Goal: Task Accomplishment & Management: Use online tool/utility

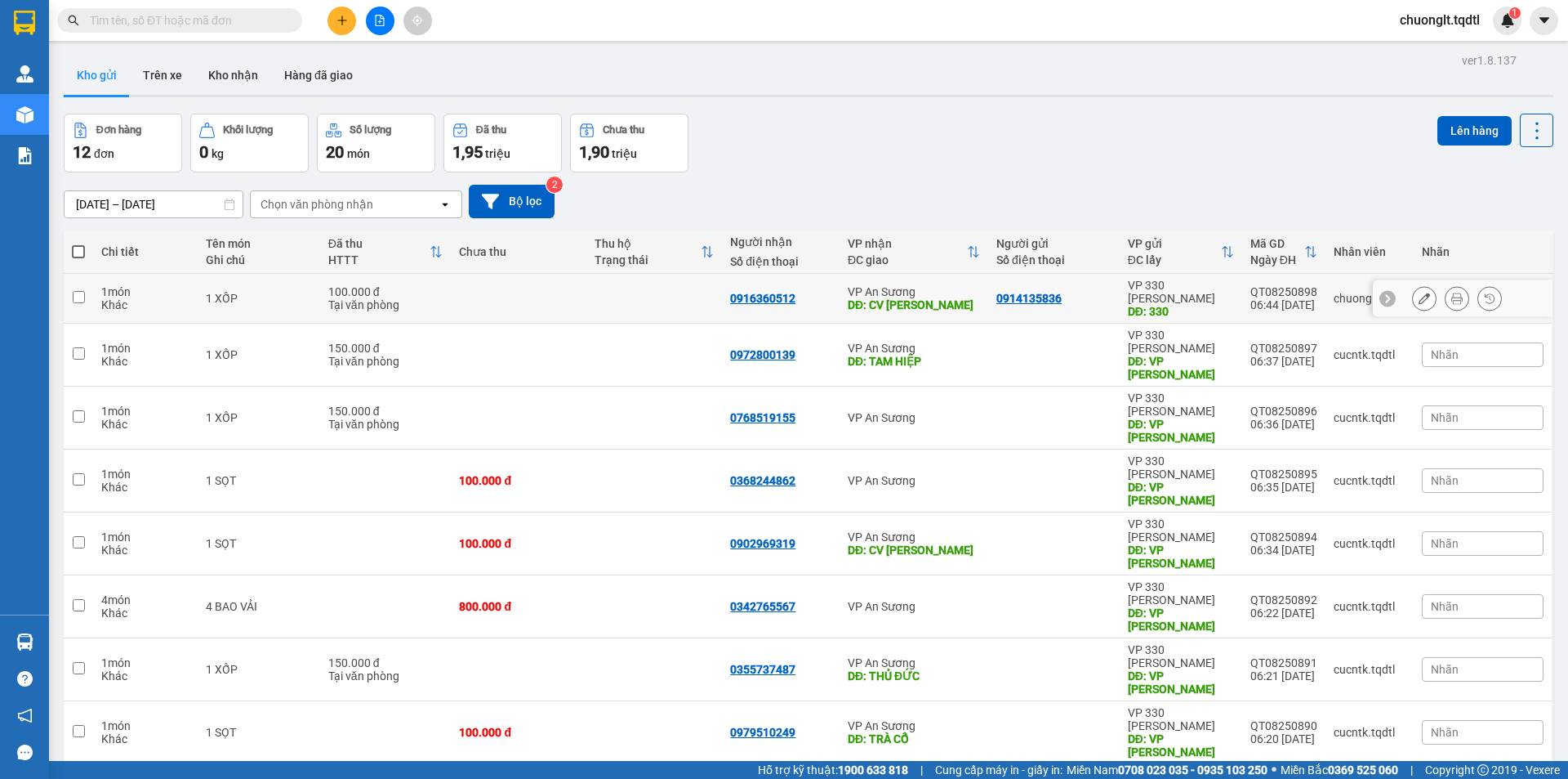
click at [83, 292] on input "checkbox" at bounding box center [78, 296] width 12 height 12
checkbox input "true"
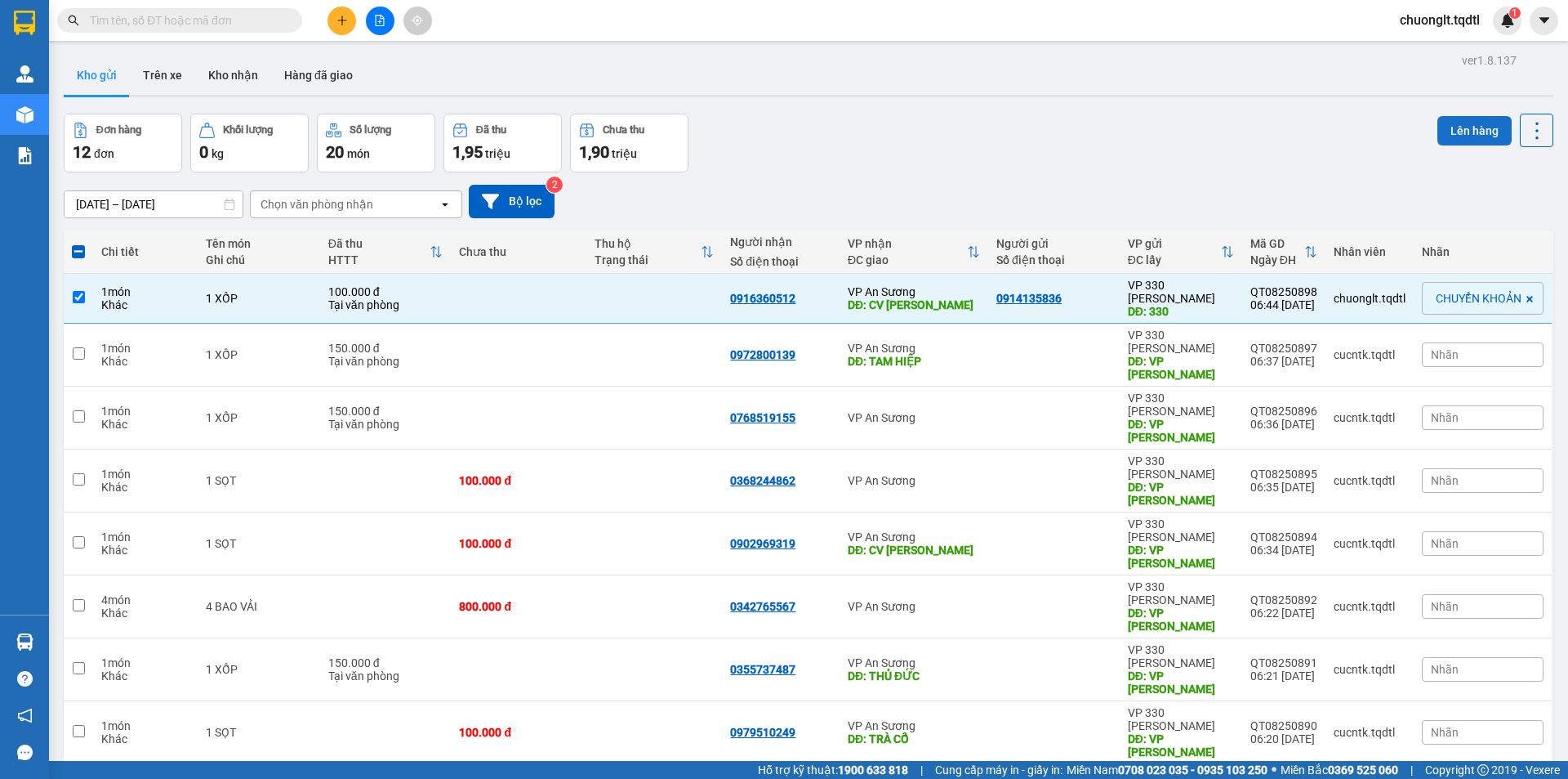
click at [1465, 125] on button "Lên hàng" at bounding box center [1474, 130] width 75 height 29
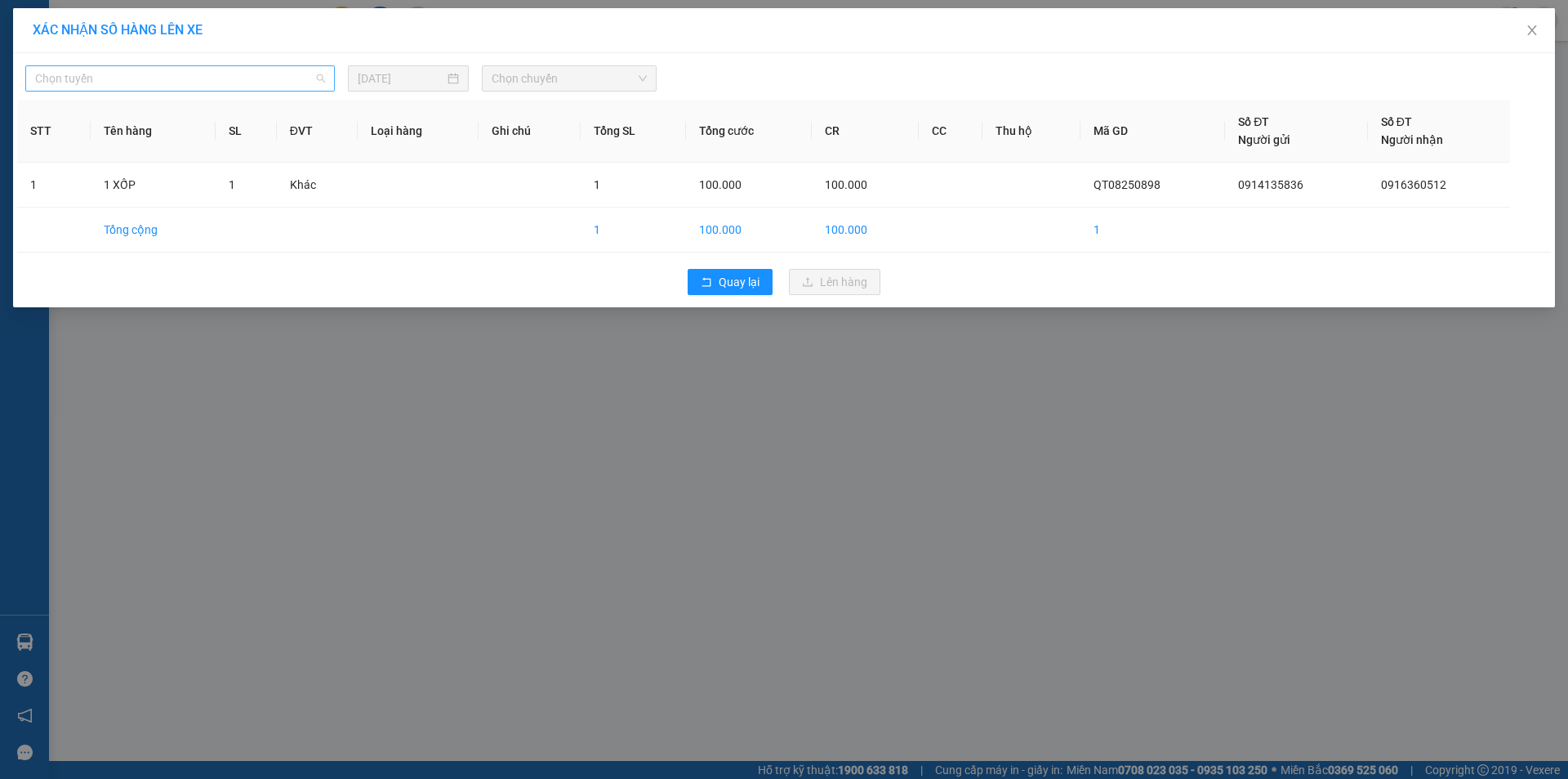
click at [267, 76] on span "Chọn tuyến" at bounding box center [180, 78] width 290 height 25
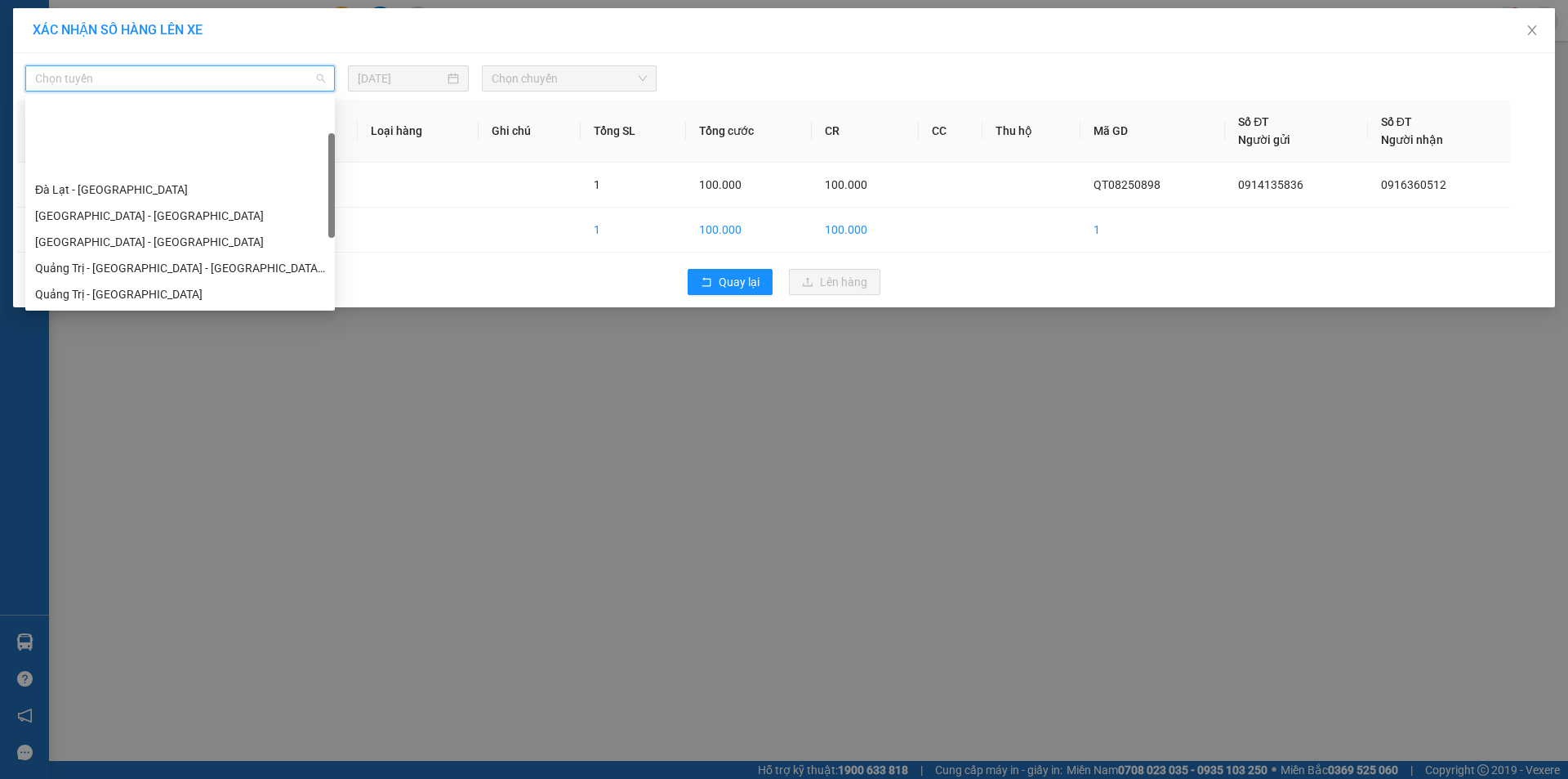
scroll to position [82, 0]
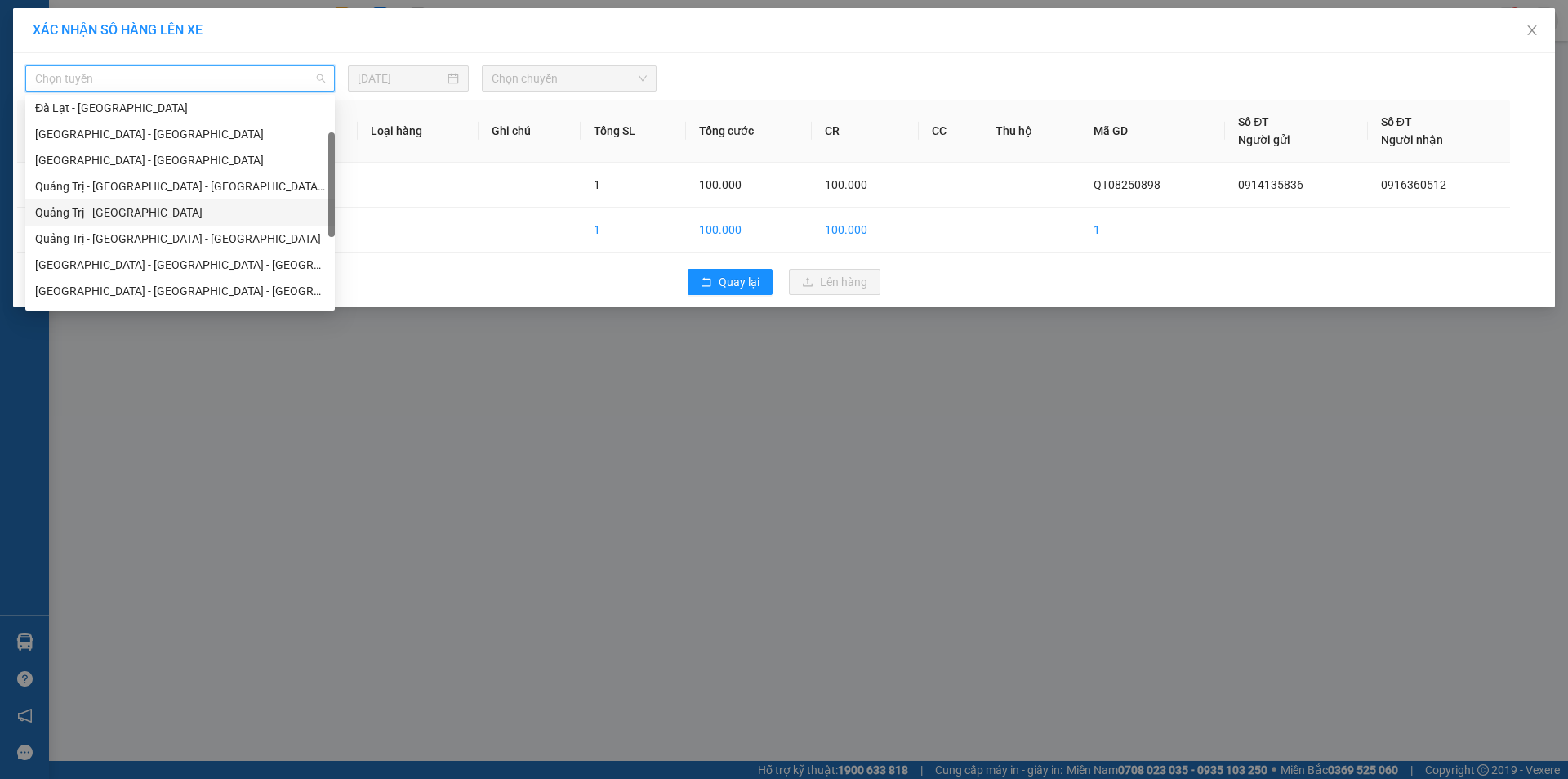
click at [170, 211] on div "Quảng Trị - [GEOGRAPHIC_DATA]" at bounding box center [180, 212] width 290 height 18
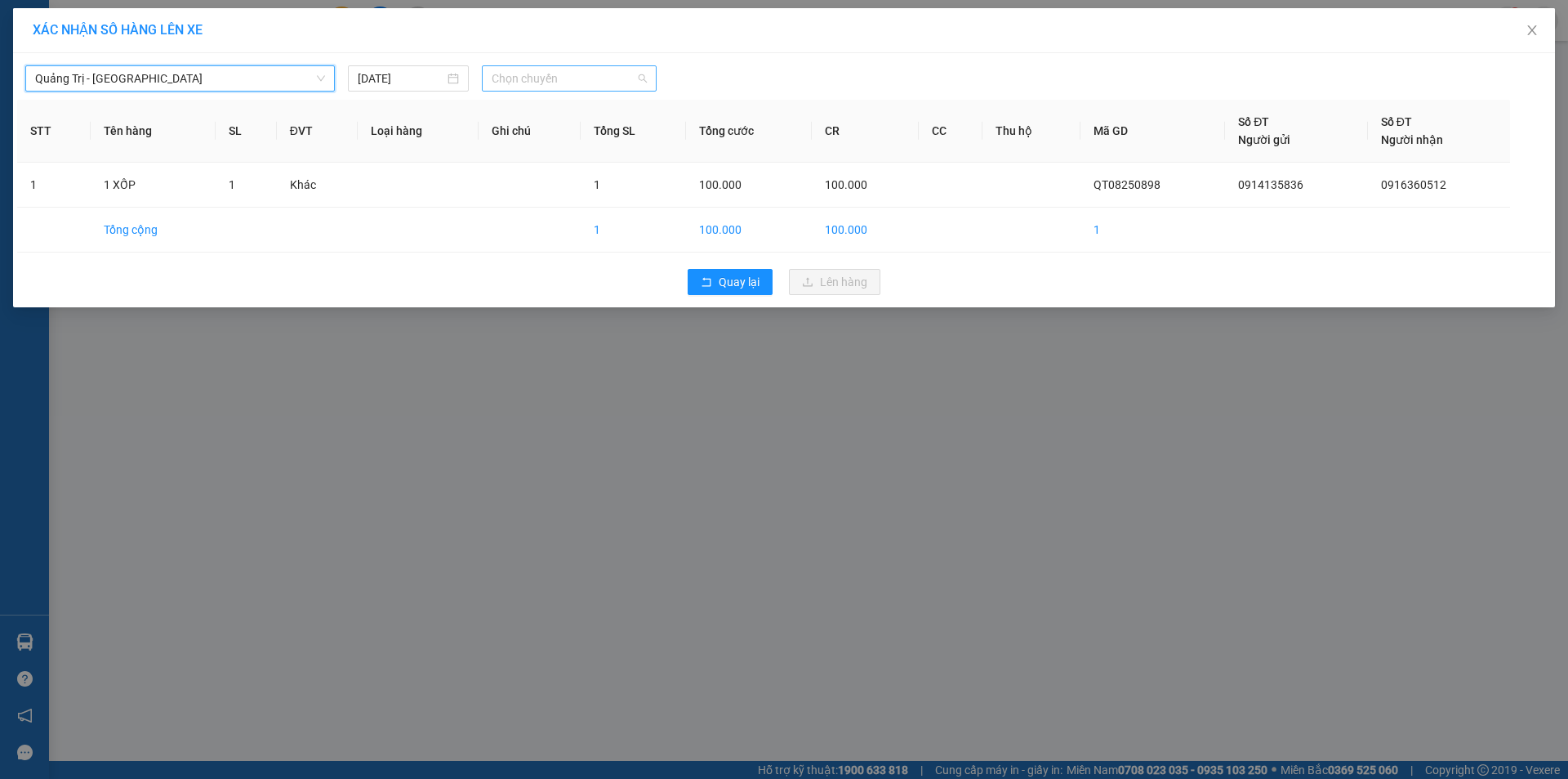
click at [633, 71] on span "Chọn chuyến" at bounding box center [569, 78] width 155 height 25
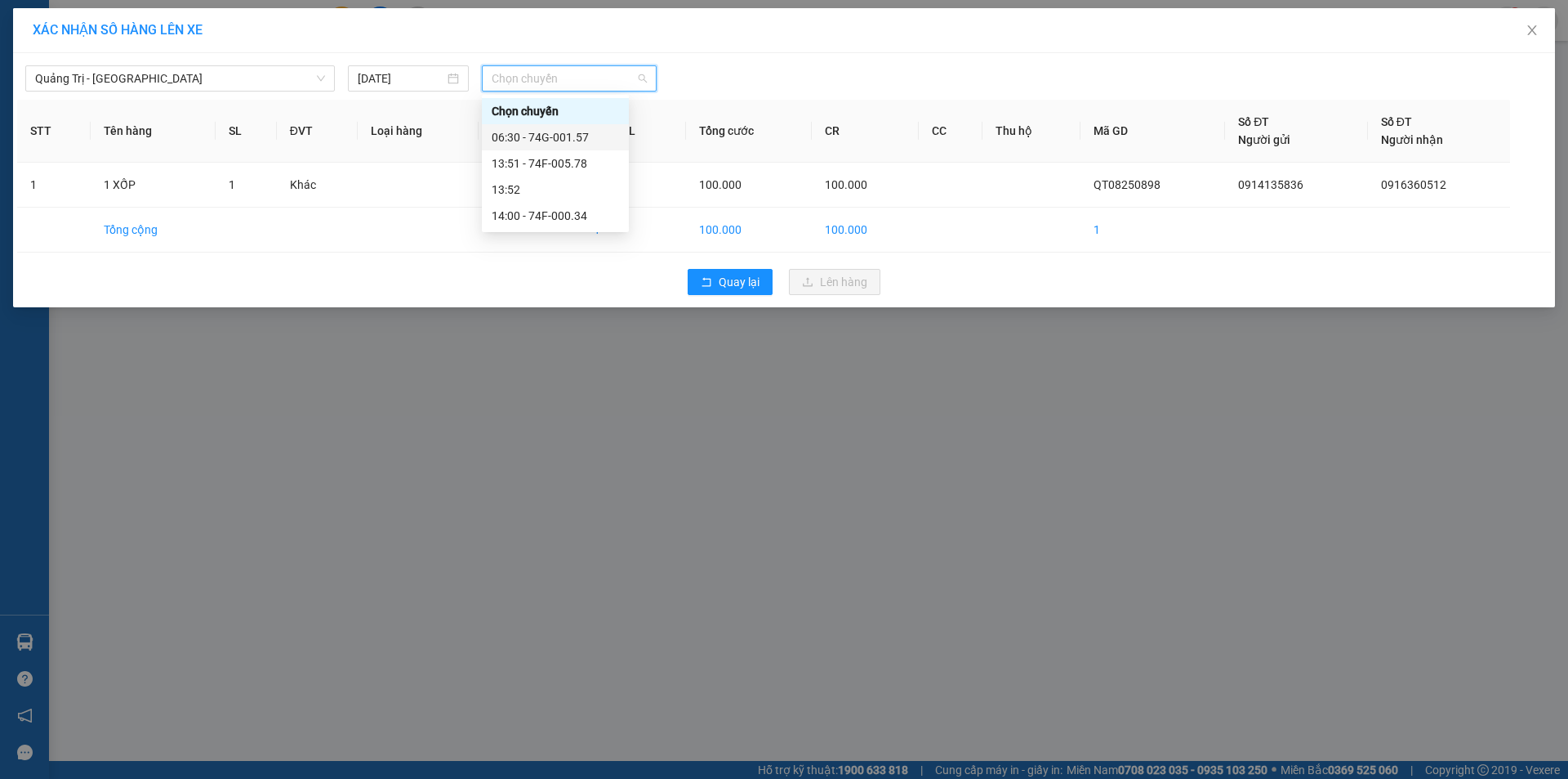
click at [578, 144] on div "06:30 - 74G-001.57" at bounding box center [555, 138] width 127 height 18
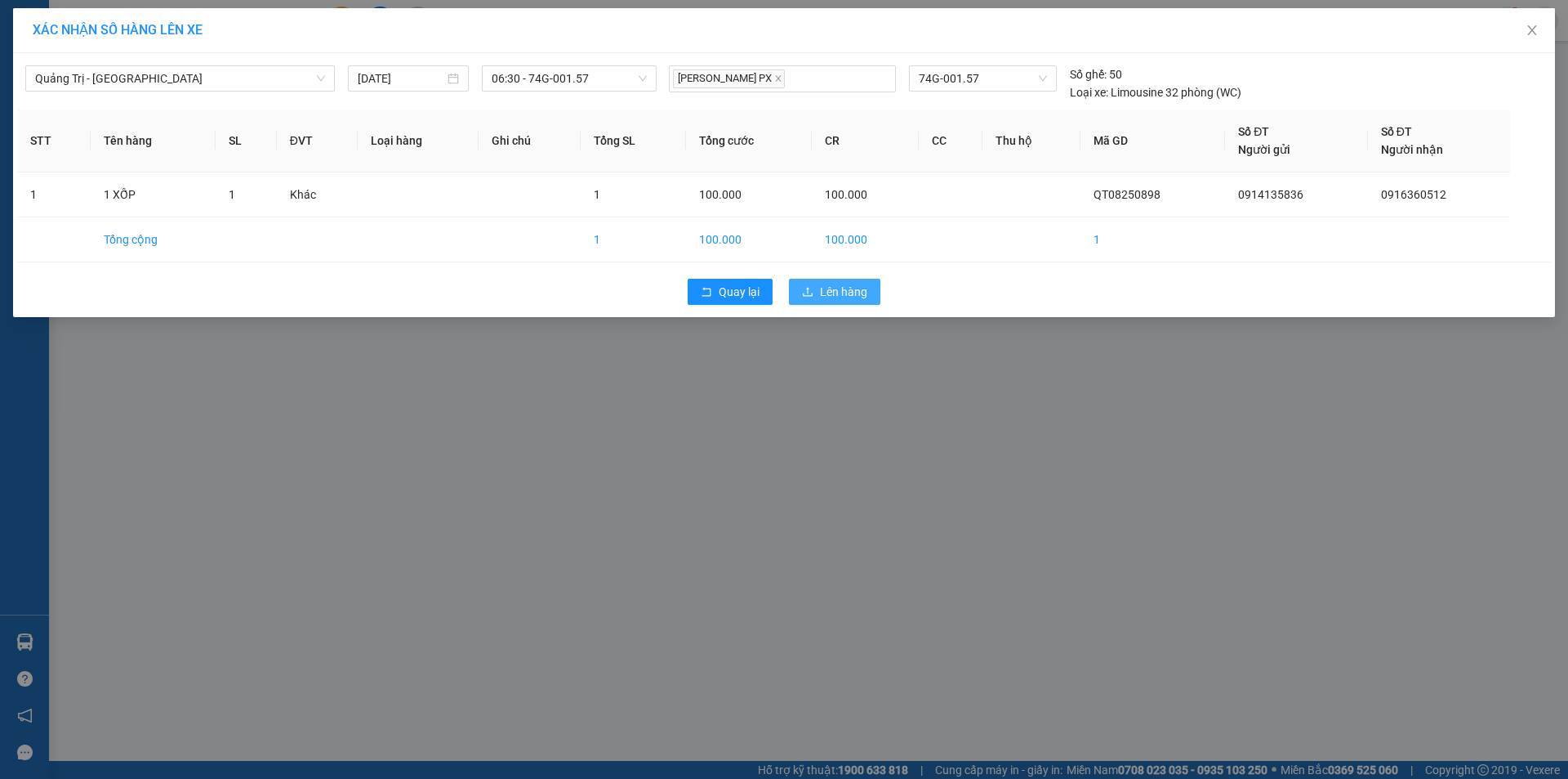
click at [860, 292] on span "Lên hàng" at bounding box center [843, 292] width 47 height 18
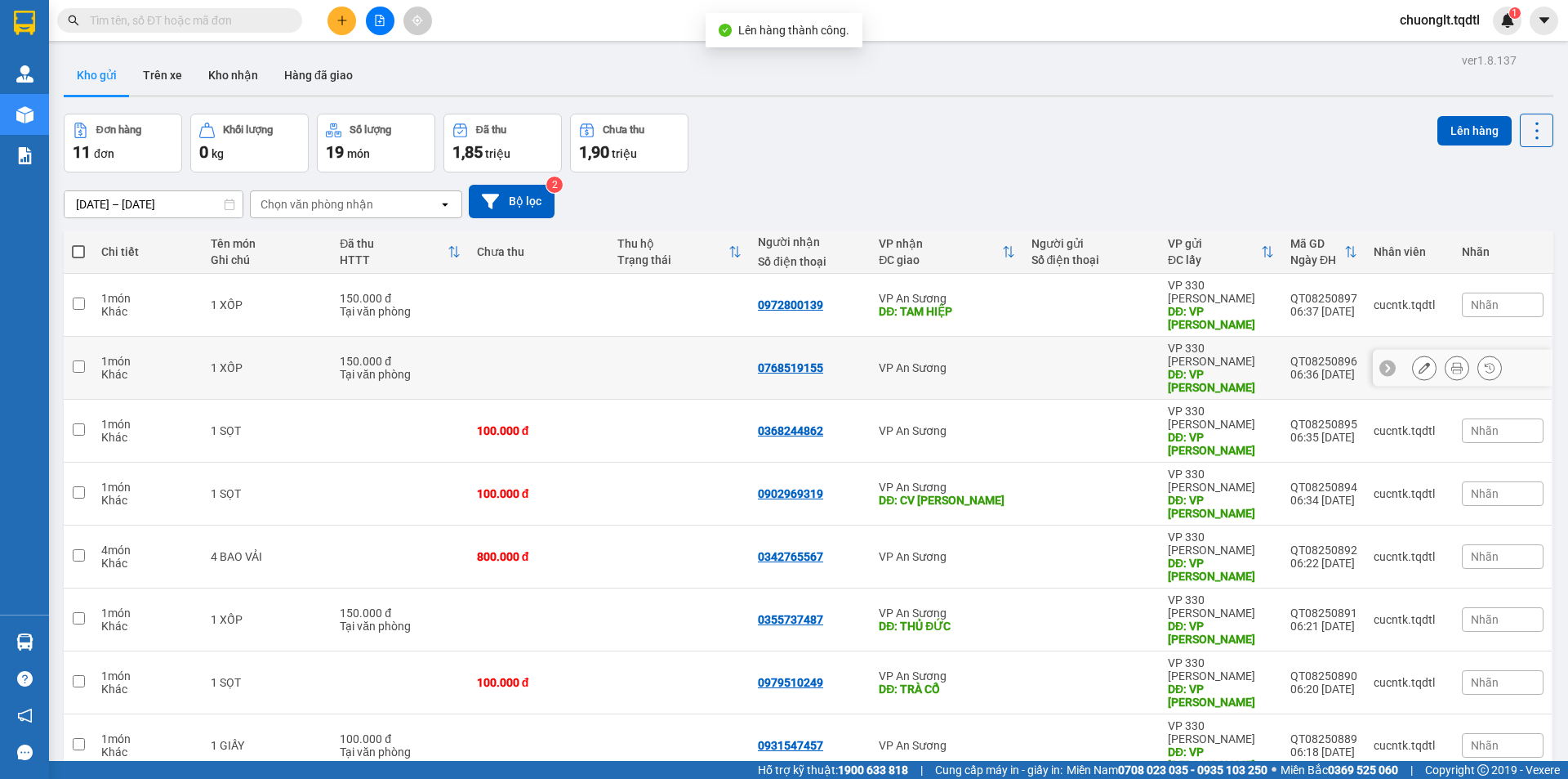
scroll to position [76, 0]
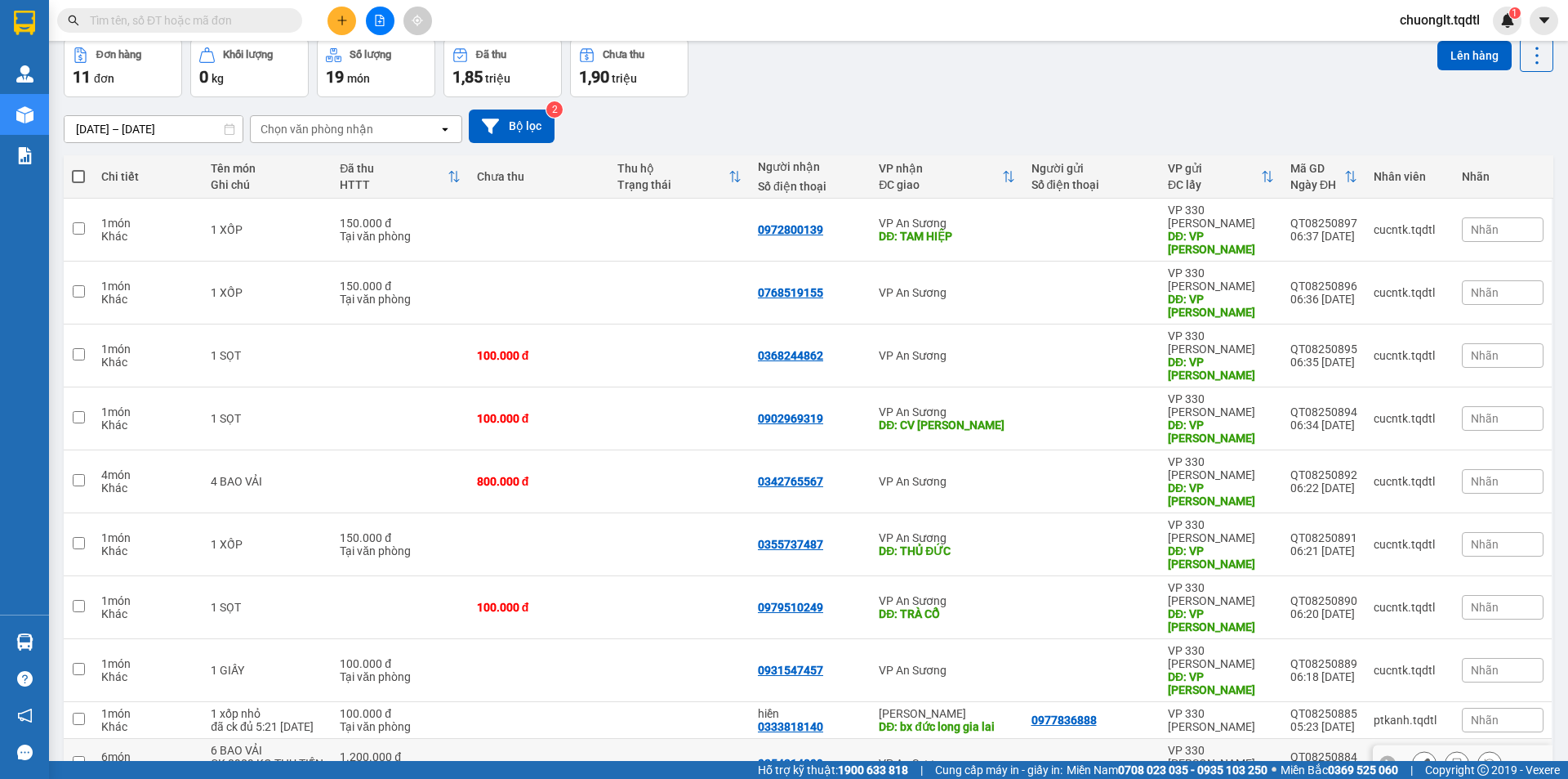
click at [85, 739] on td at bounding box center [78, 764] width 29 height 50
checkbox input "true"
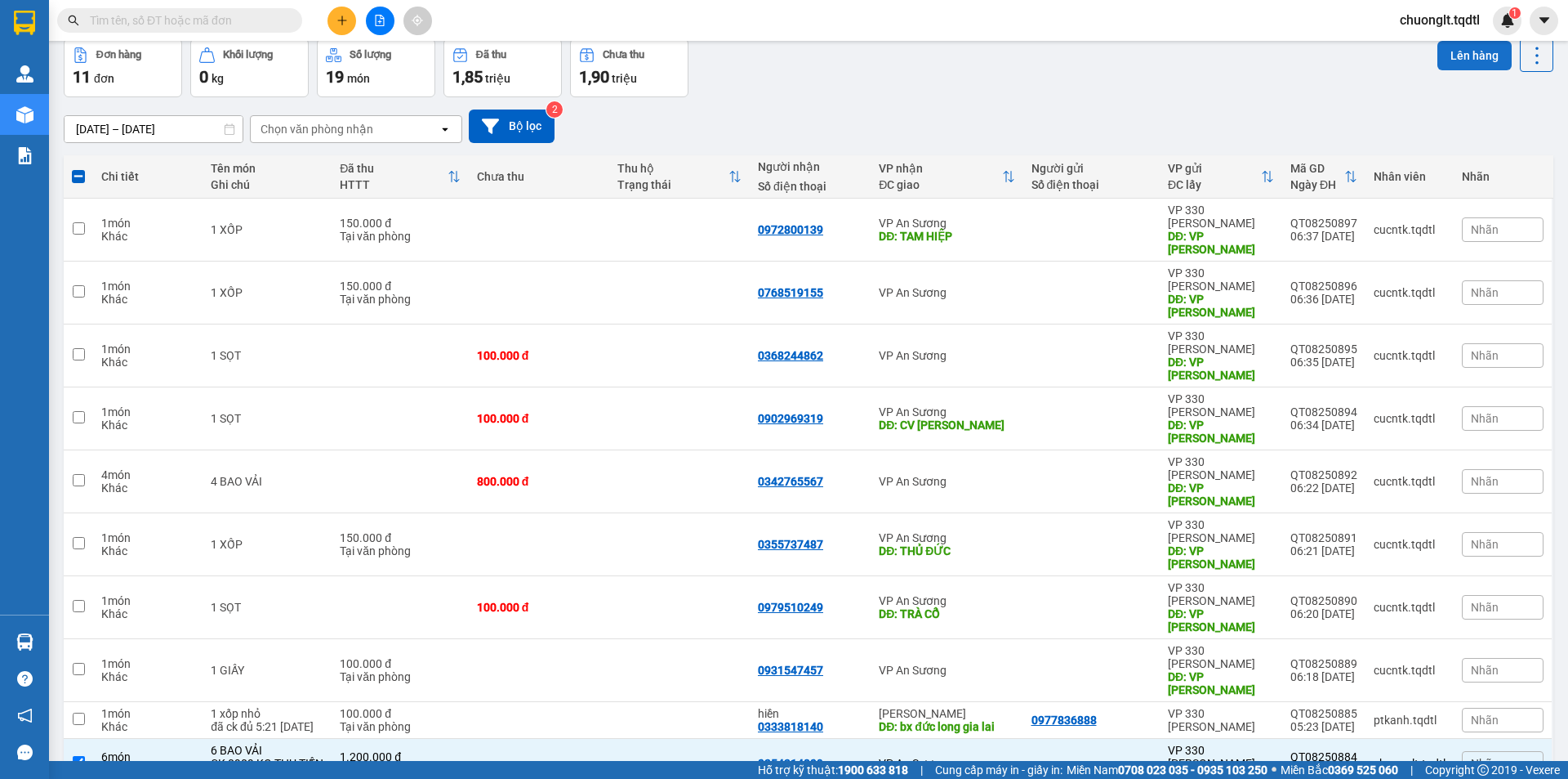
click at [1471, 53] on button "Lên hàng" at bounding box center [1474, 56] width 75 height 29
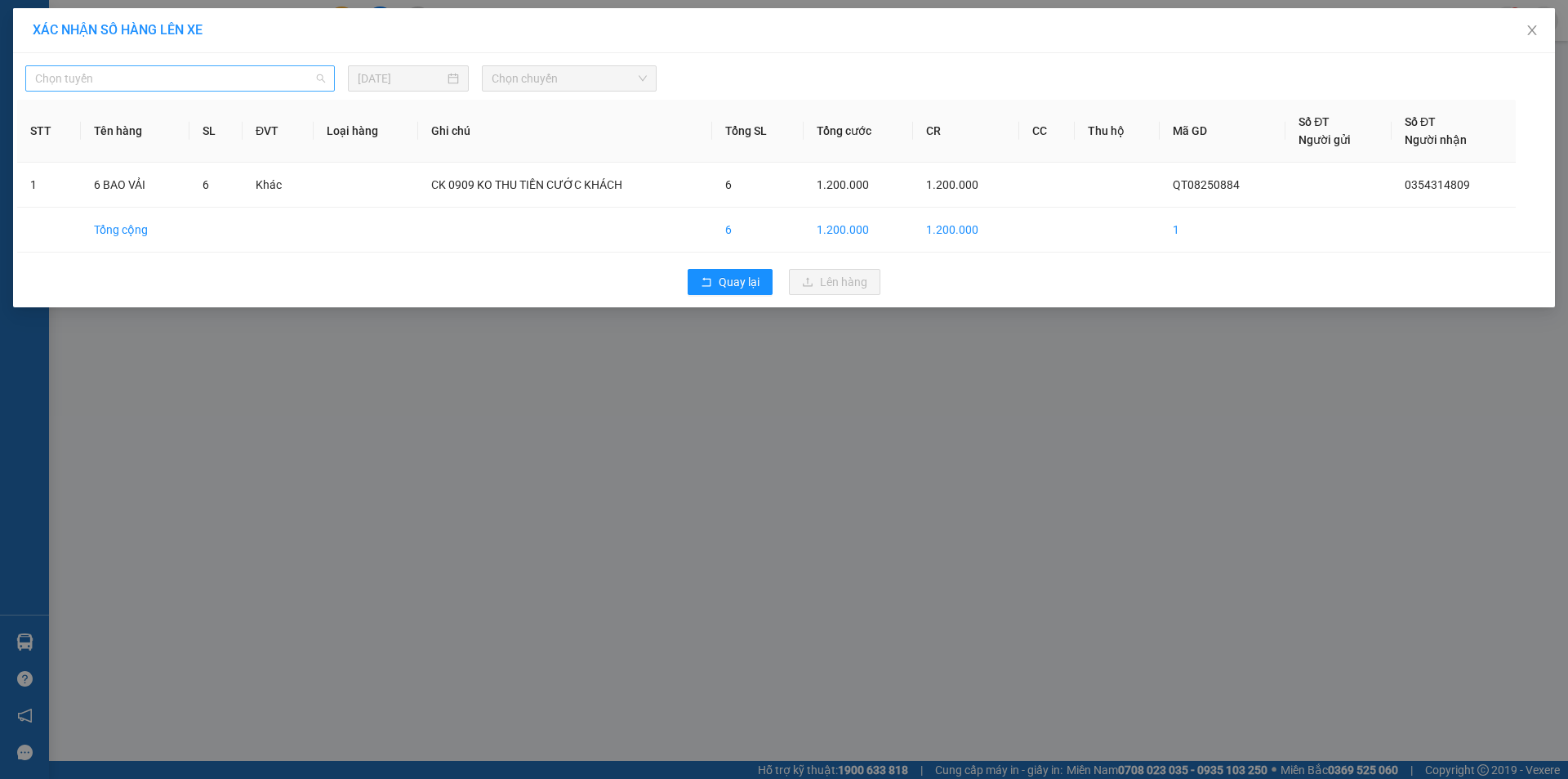
click at [225, 70] on span "Chọn tuyến" at bounding box center [180, 78] width 290 height 25
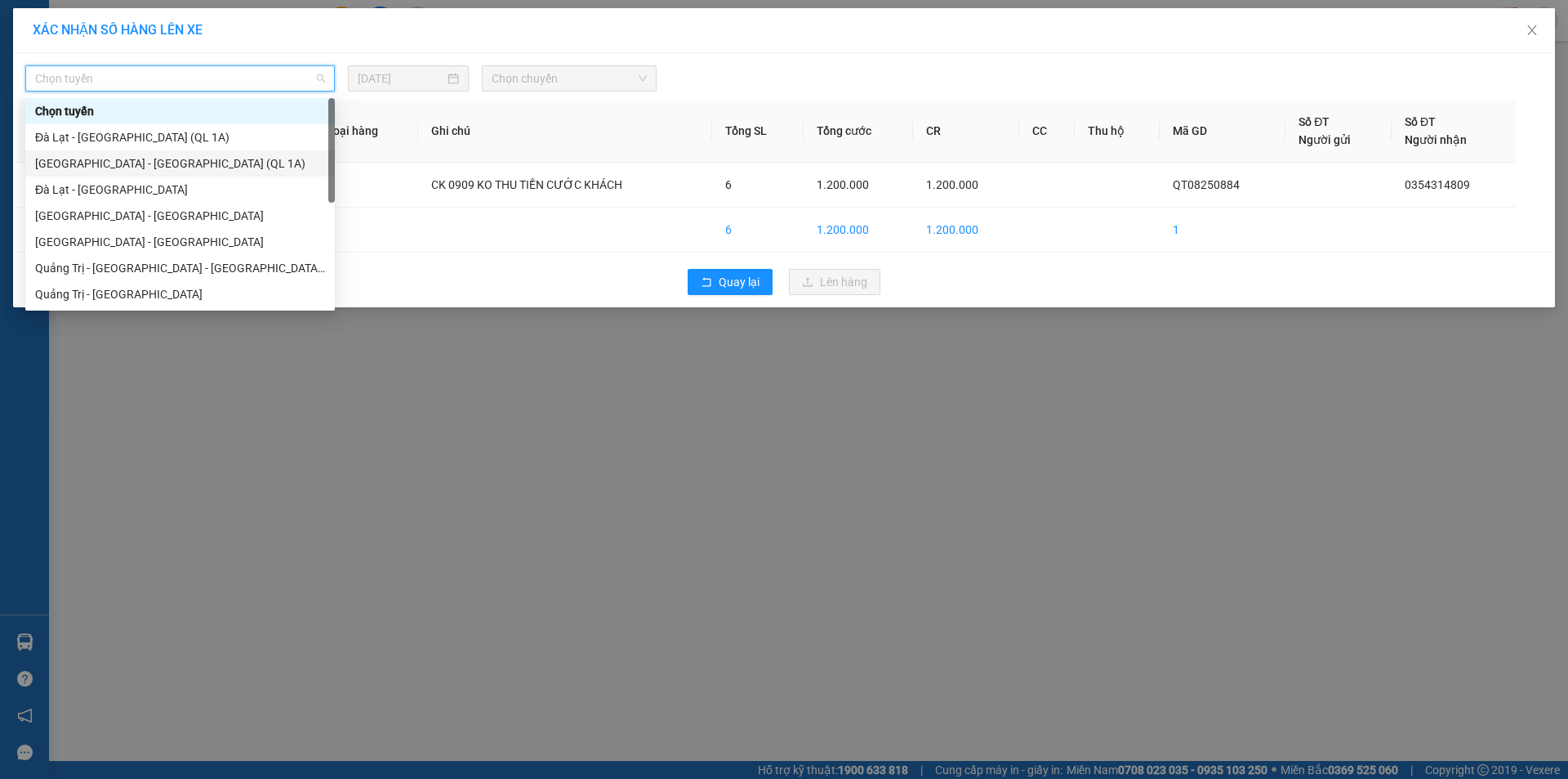
scroll to position [82, 0]
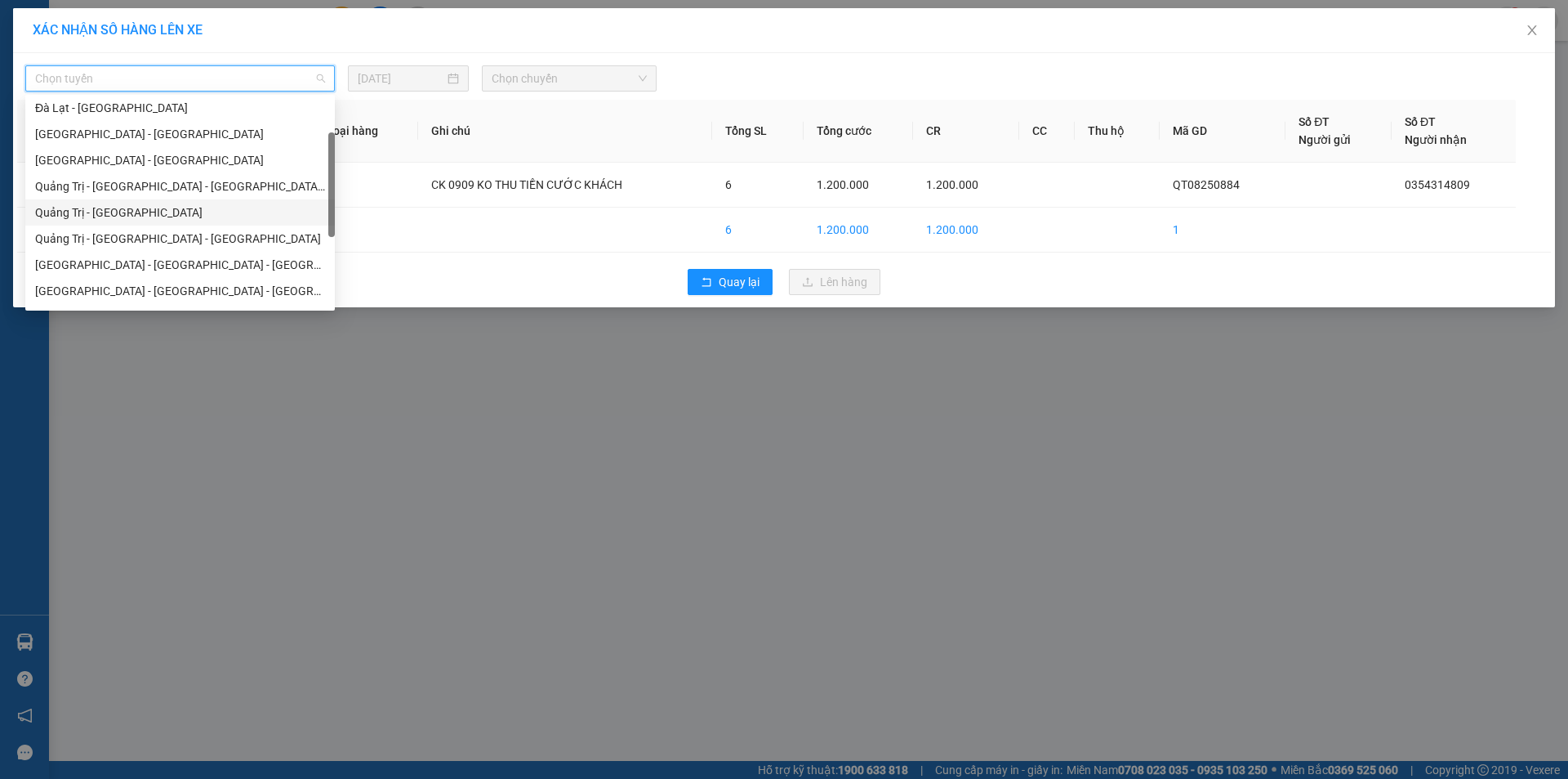
click at [147, 214] on div "Quảng Trị - [GEOGRAPHIC_DATA]" at bounding box center [180, 212] width 290 height 18
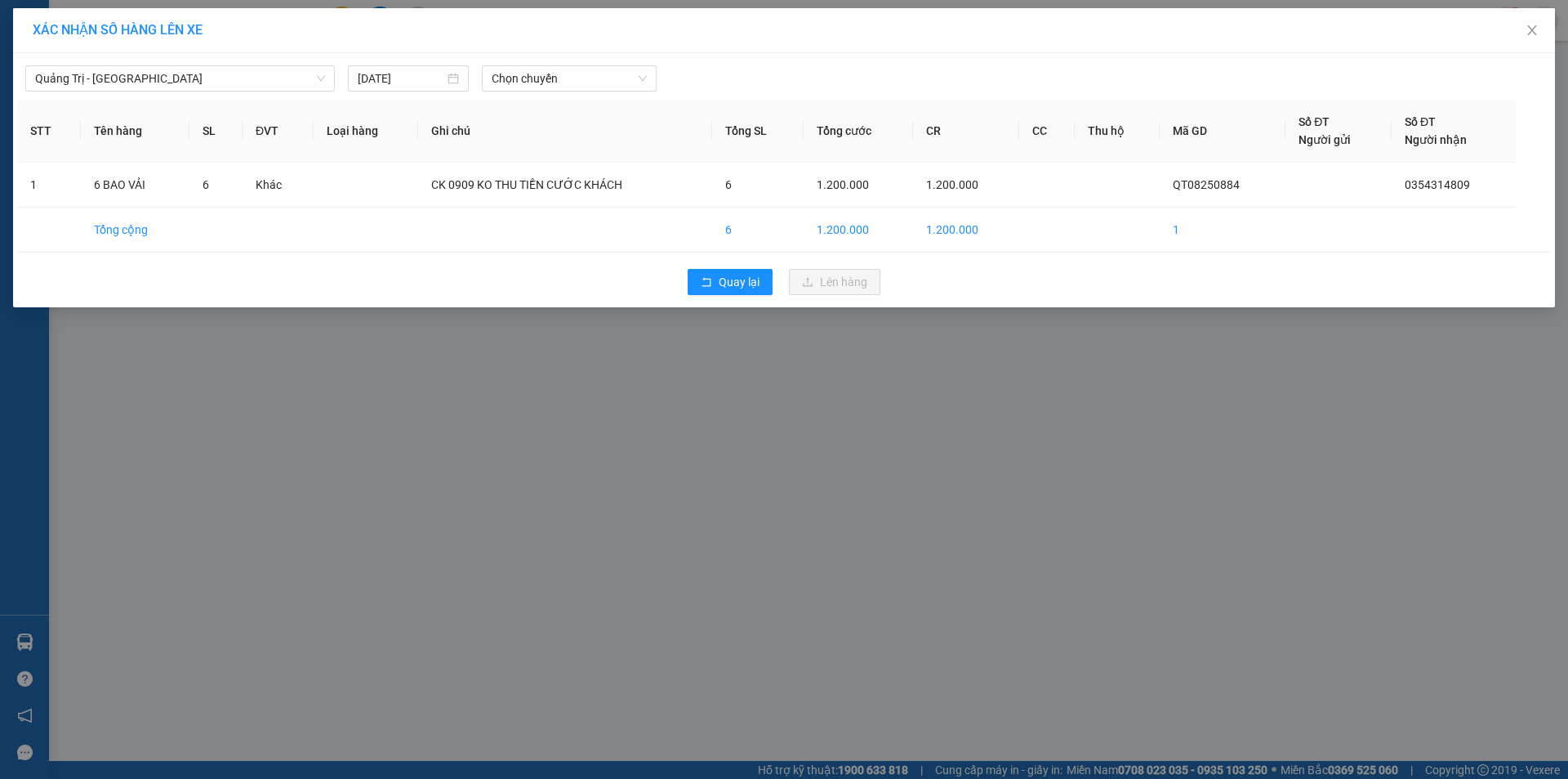
click at [612, 63] on div "Quảng Trị - [GEOGRAPHIC_DATA] [DATE] Chọn chuyến" at bounding box center [784, 75] width 1533 height 35
click at [606, 76] on span "Chọn chuyến" at bounding box center [569, 78] width 155 height 25
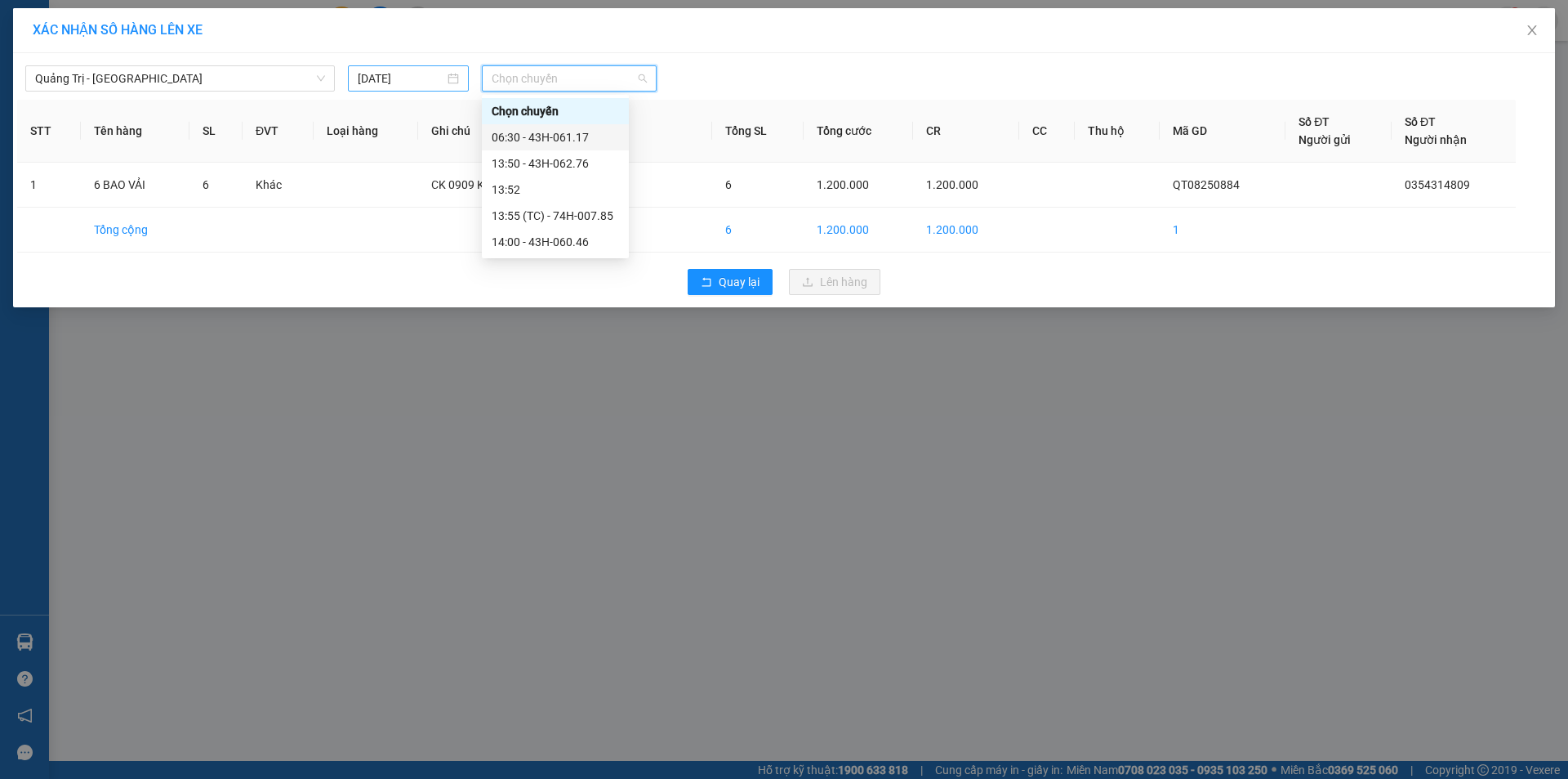
click at [451, 72] on div "[DATE]" at bounding box center [408, 78] width 101 height 18
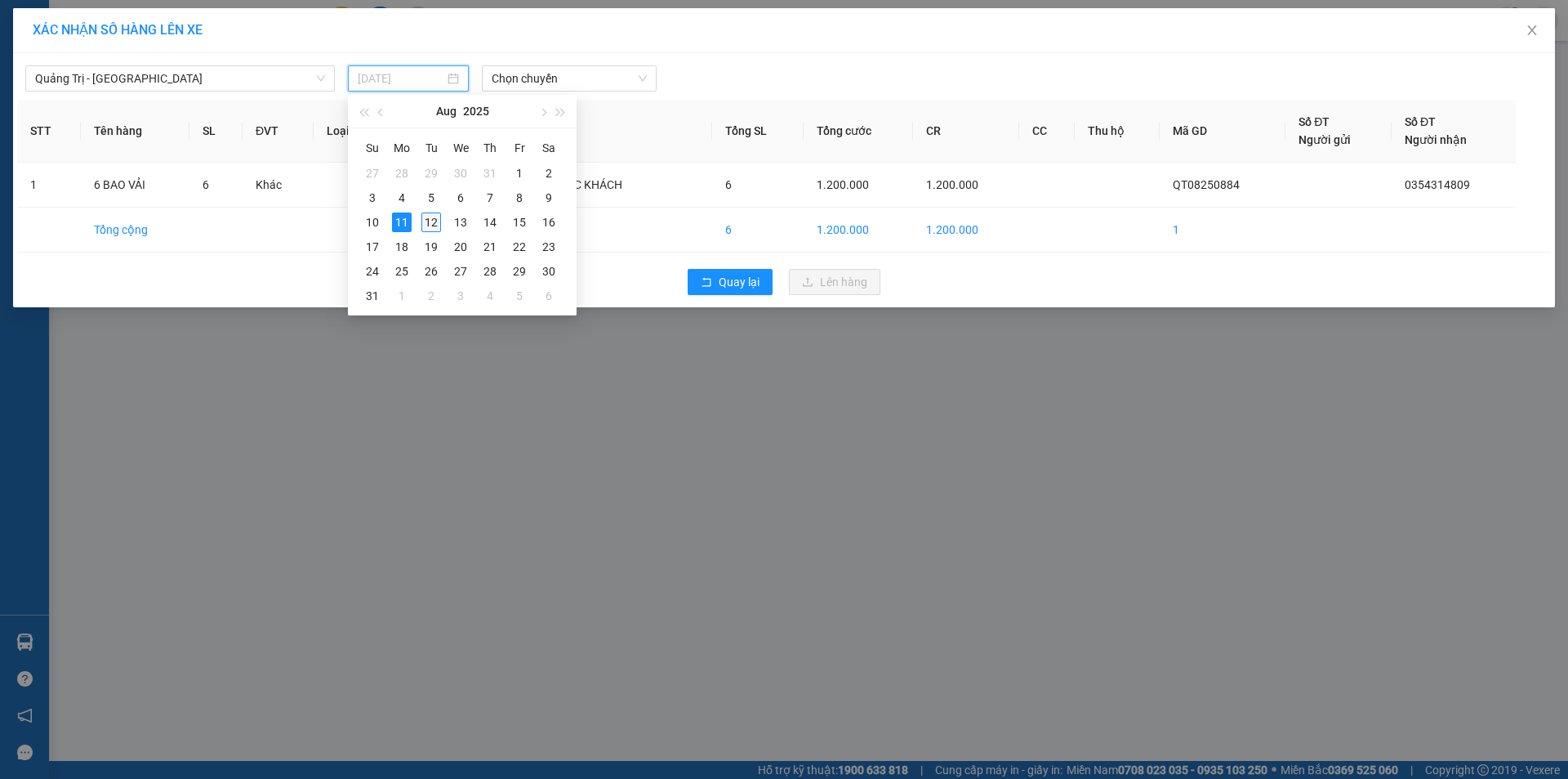
click at [435, 225] on div "12" at bounding box center [432, 222] width 20 height 20
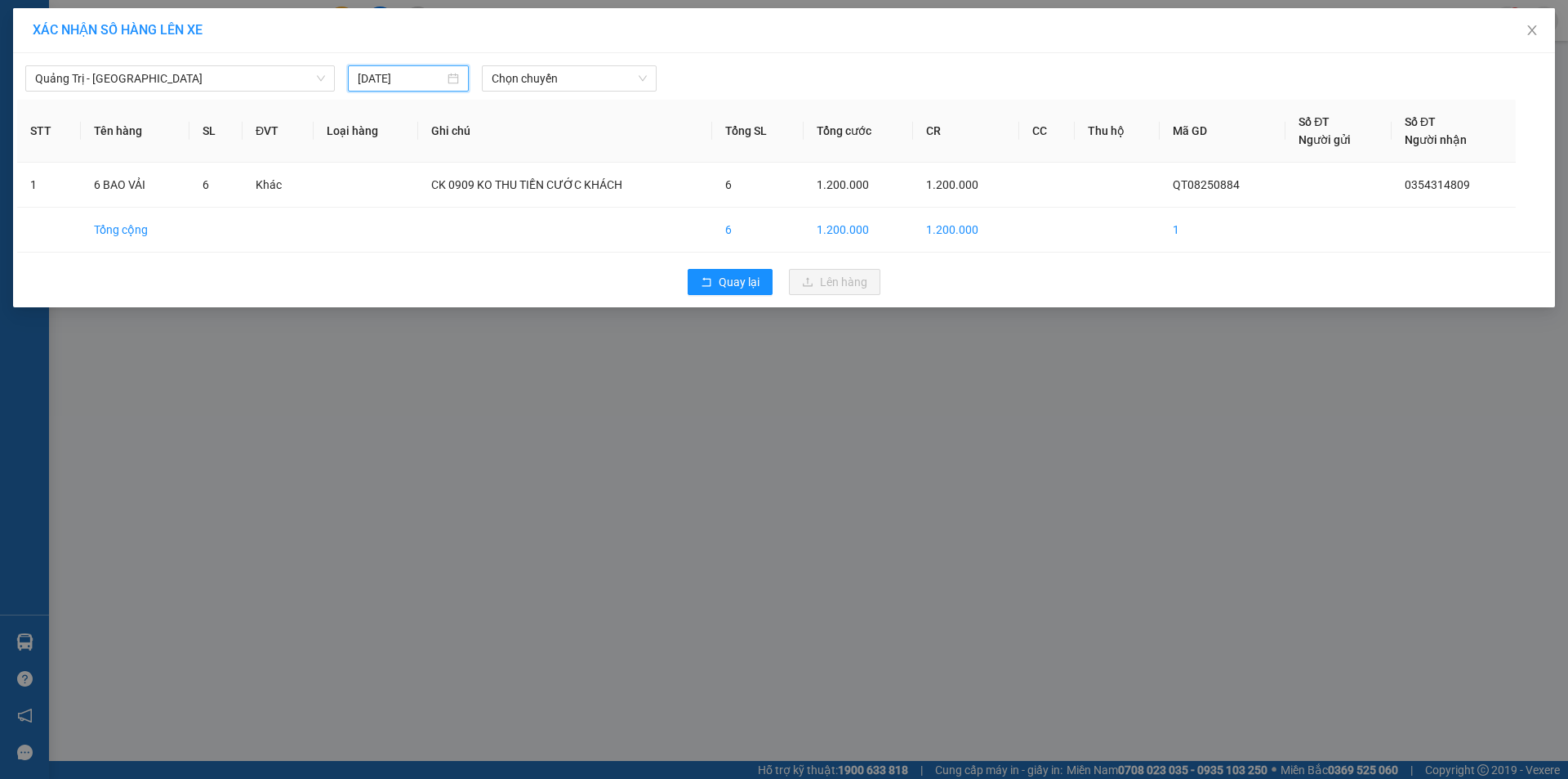
type input "[DATE]"
click at [586, 83] on span "Chọn chuyến" at bounding box center [569, 78] width 155 height 25
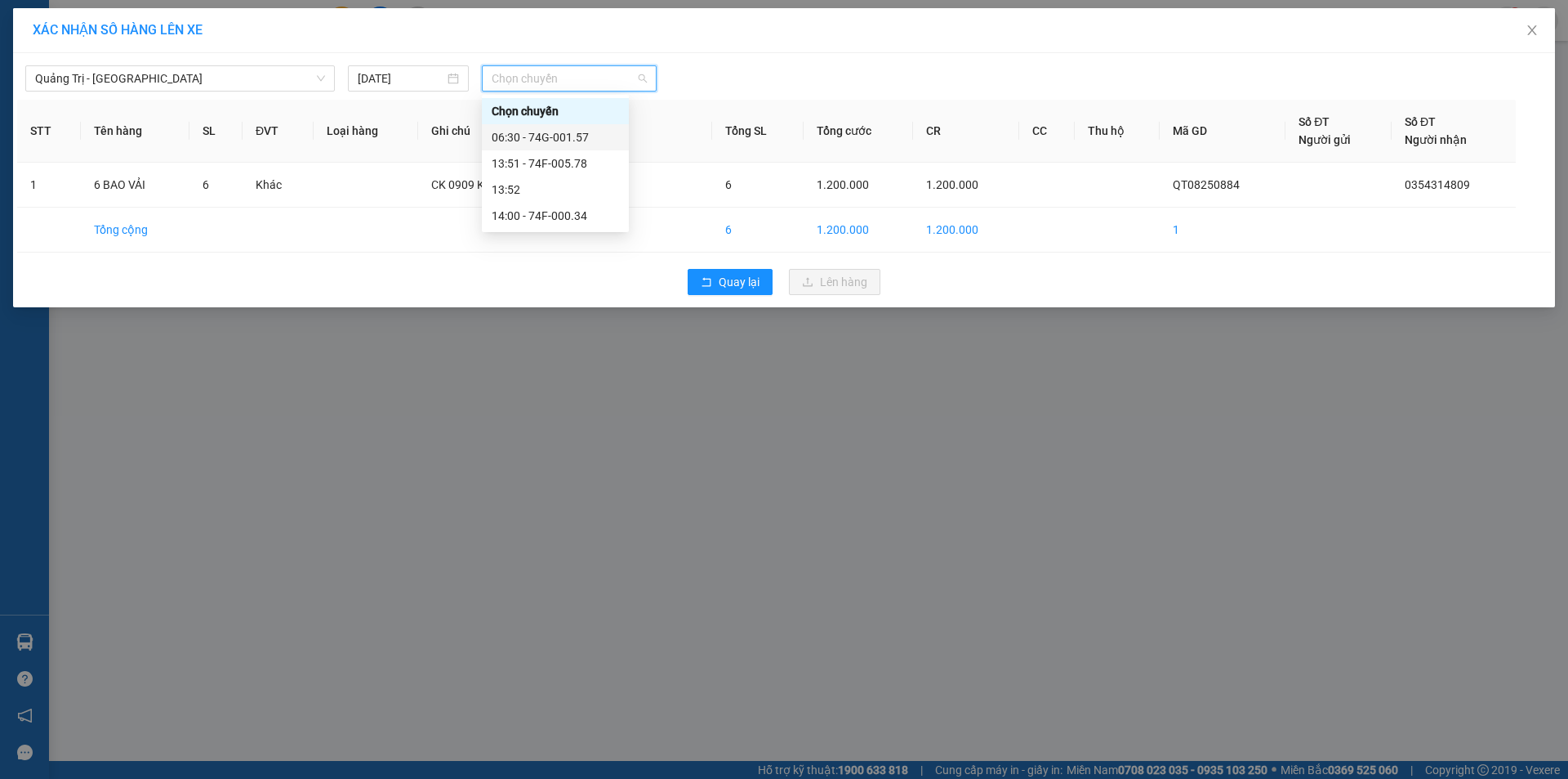
click at [570, 138] on div "06:30 - 74G-001.57" at bounding box center [555, 138] width 127 height 18
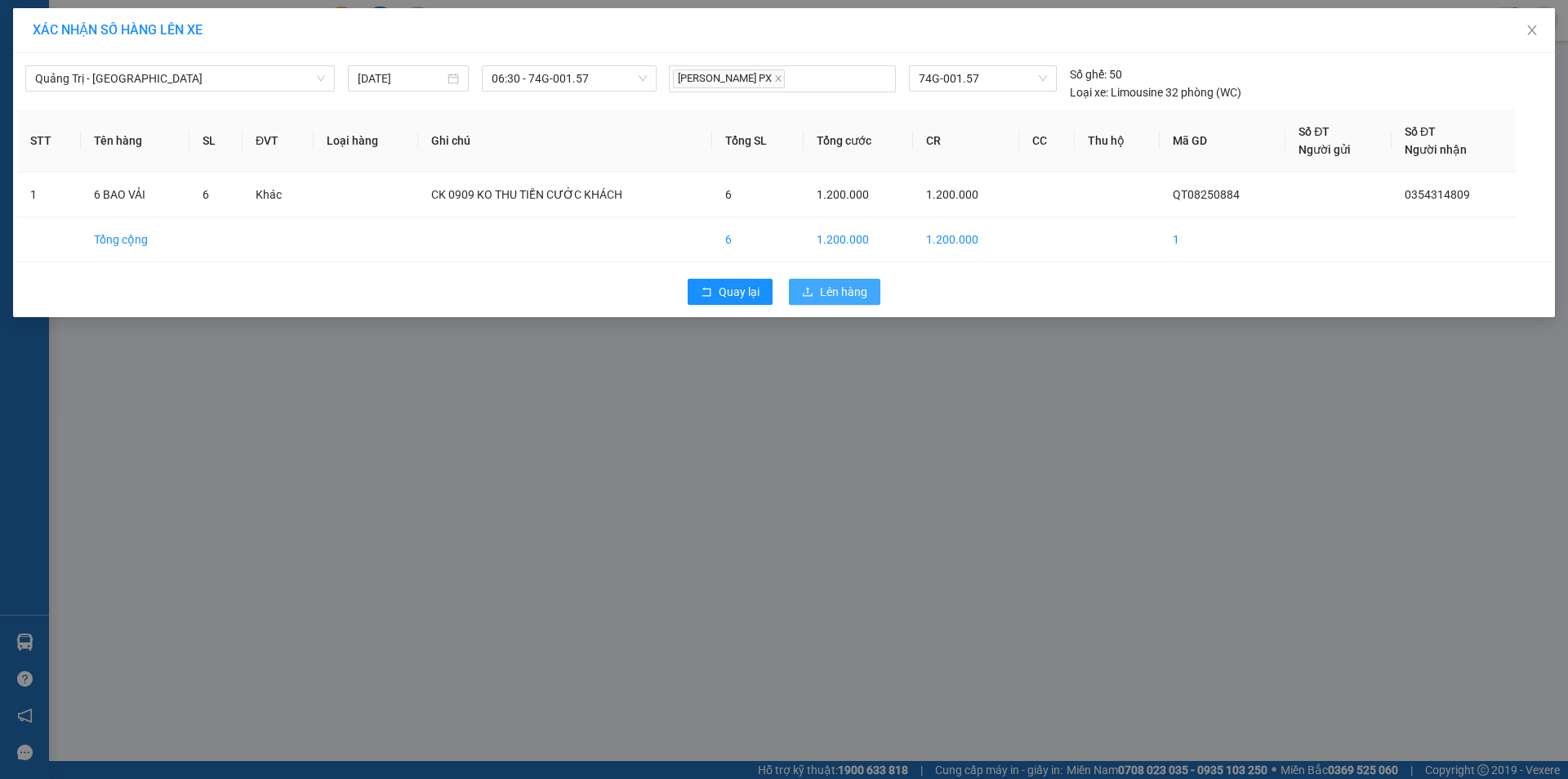
click at [833, 289] on span "Lên hàng" at bounding box center [843, 292] width 47 height 18
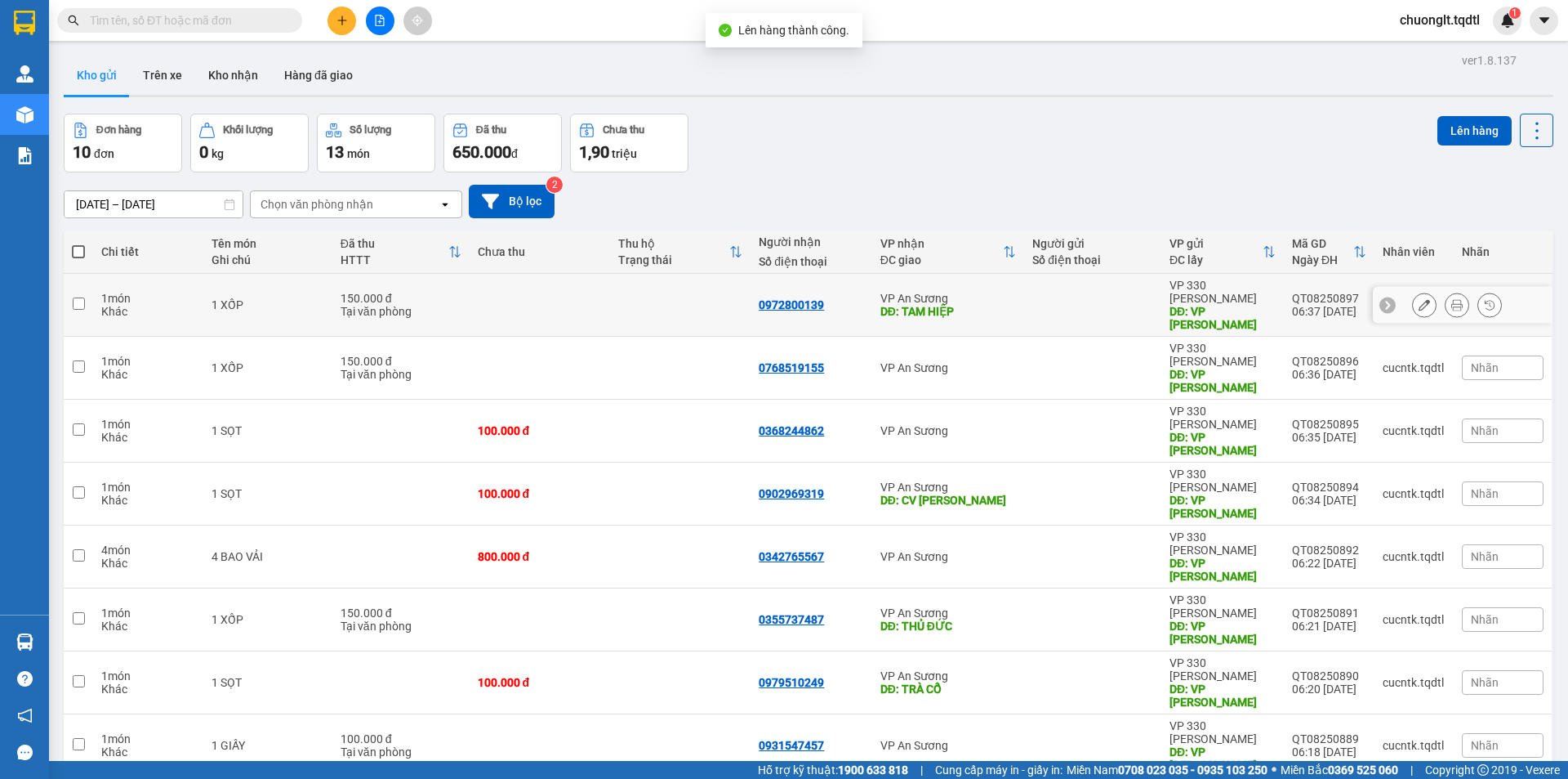
scroll to position [76, 0]
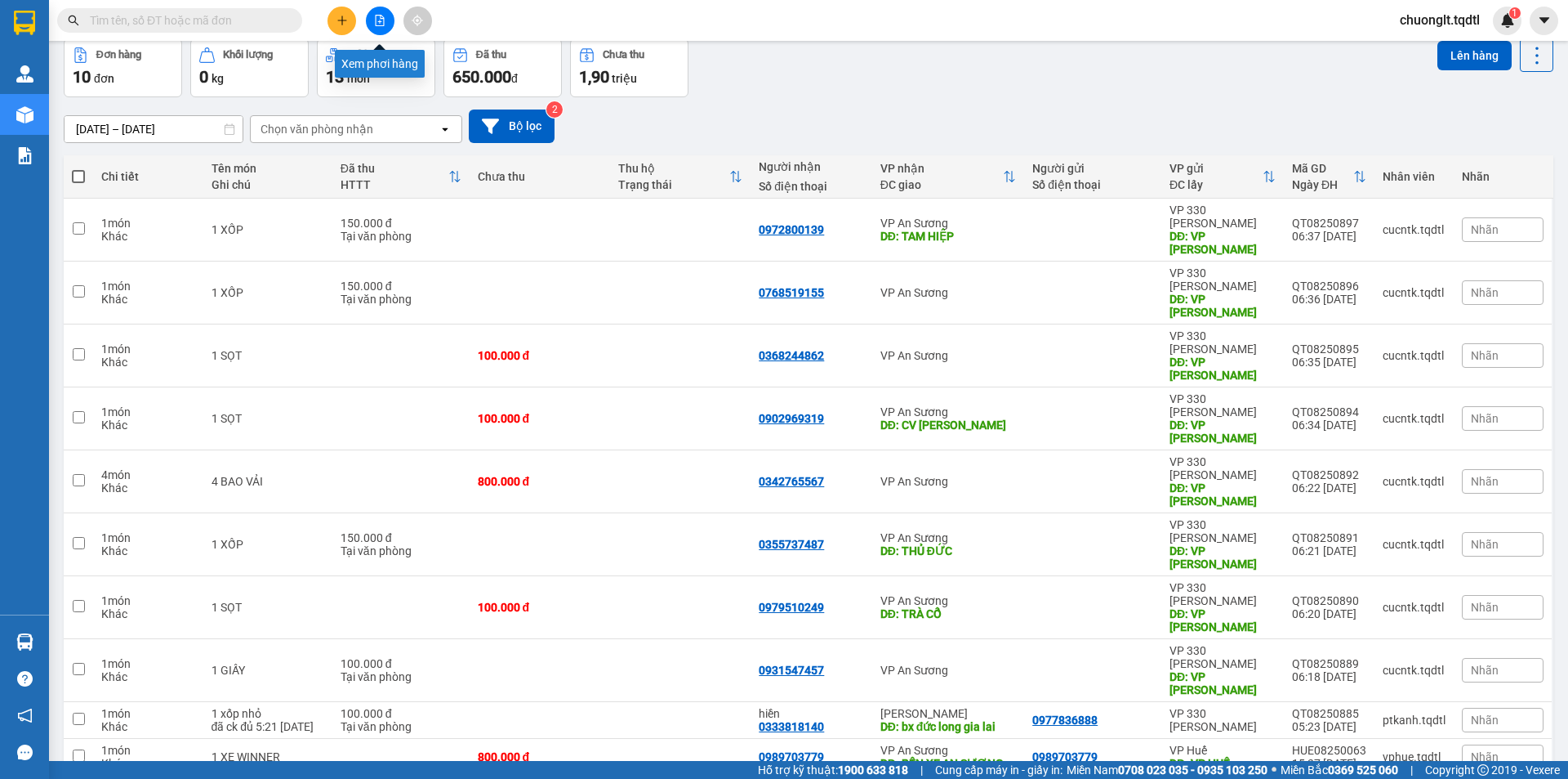
click at [387, 18] on button at bounding box center [380, 20] width 28 height 28
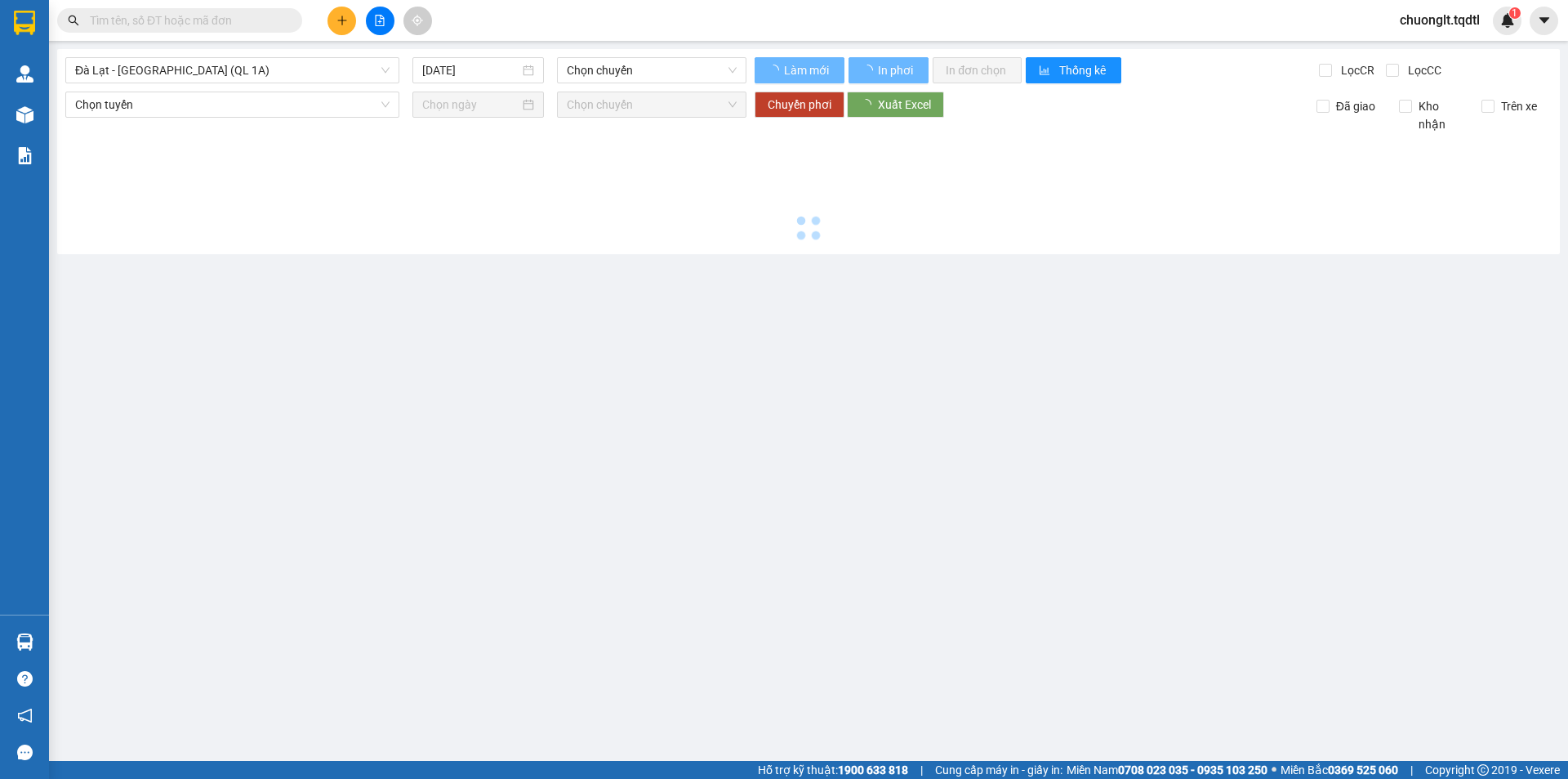
type input "[DATE]"
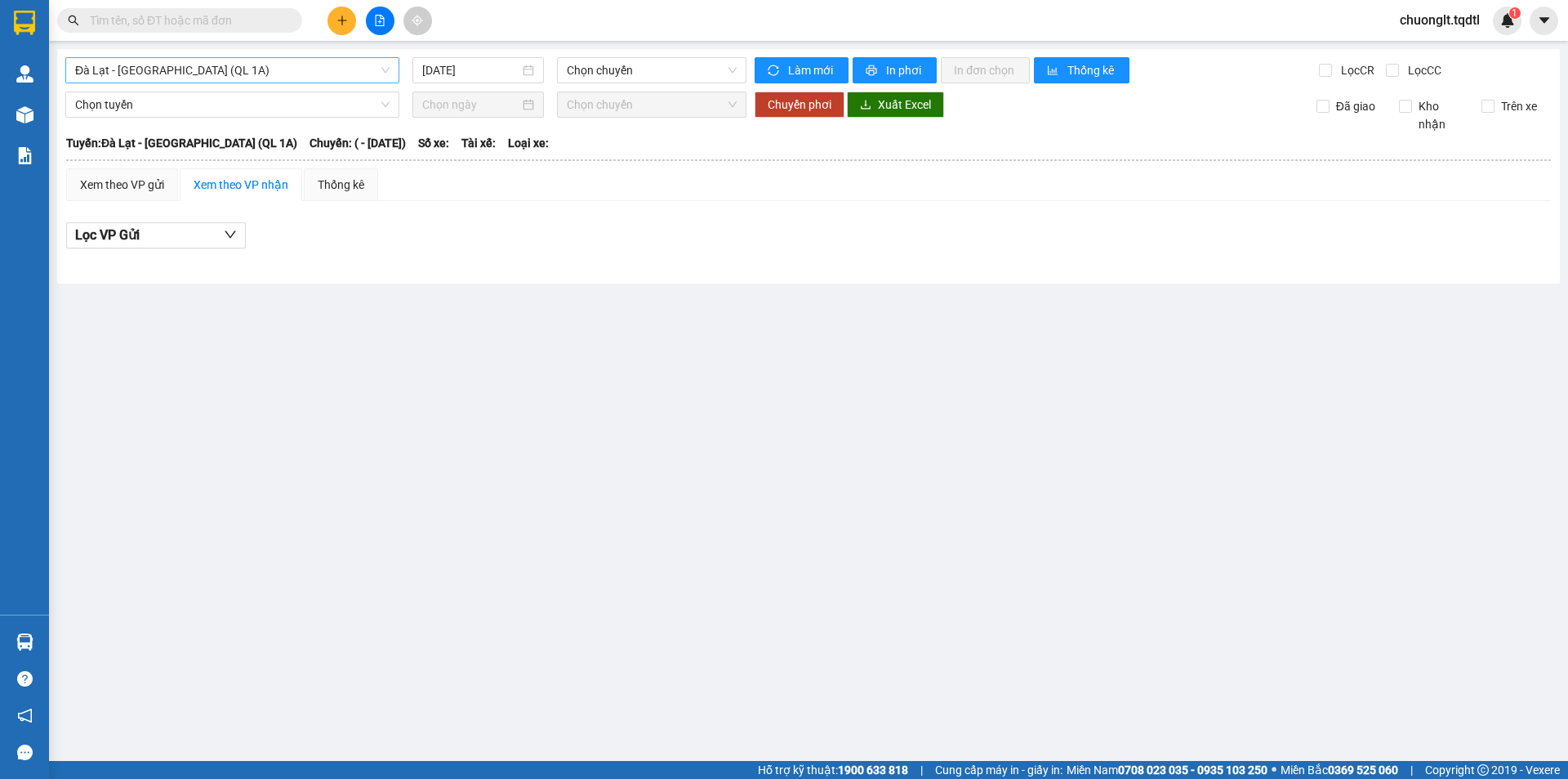
drag, startPoint x: 218, startPoint y: 67, endPoint x: 220, endPoint y: 75, distance: 8.2
click at [219, 67] on span "Đà Lạt - [GEOGRAPHIC_DATA] (QL 1A)" at bounding box center [232, 70] width 314 height 25
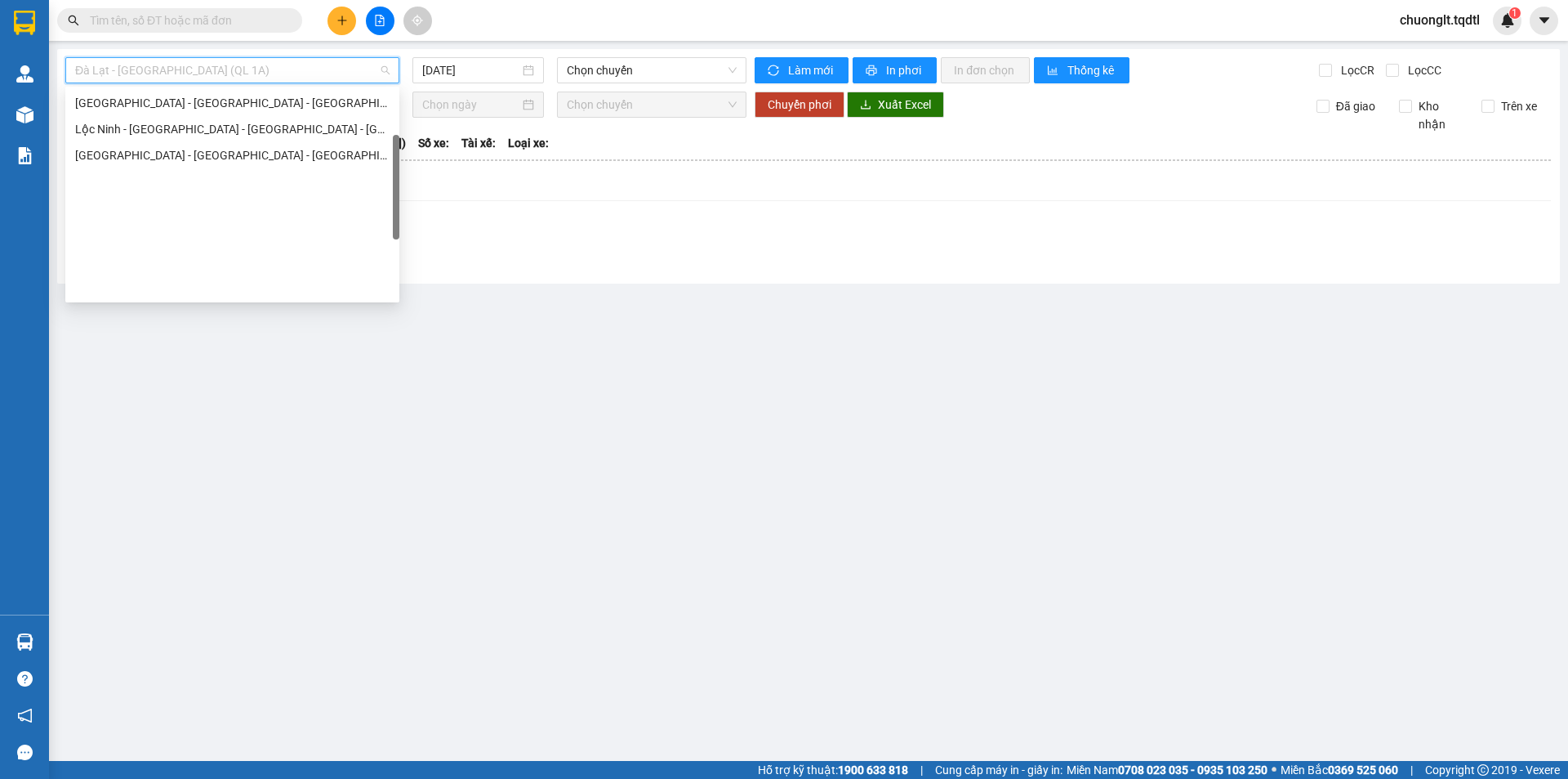
scroll to position [124, 0]
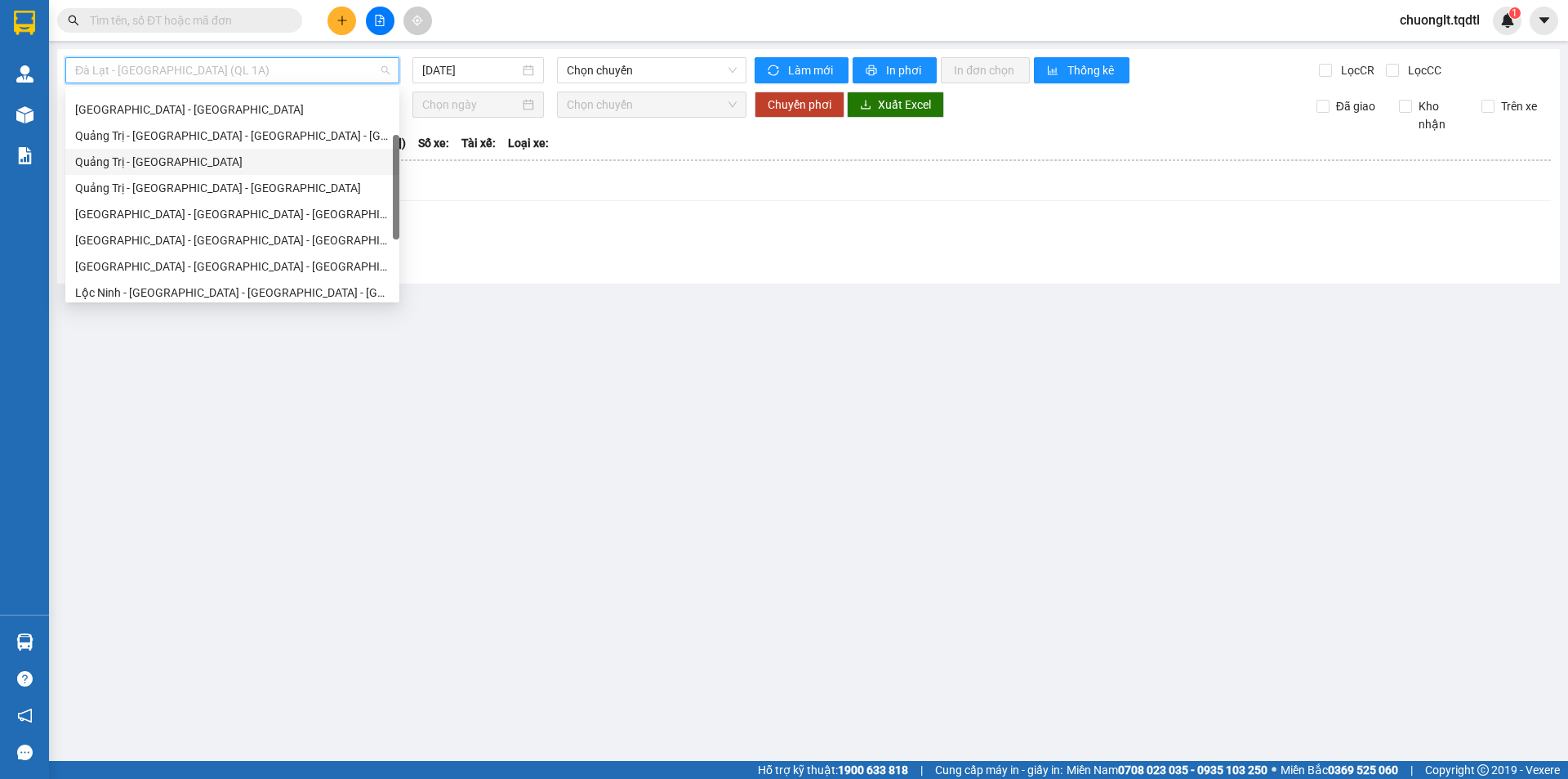
click at [203, 159] on div "Quảng Trị - [GEOGRAPHIC_DATA]" at bounding box center [232, 162] width 314 height 18
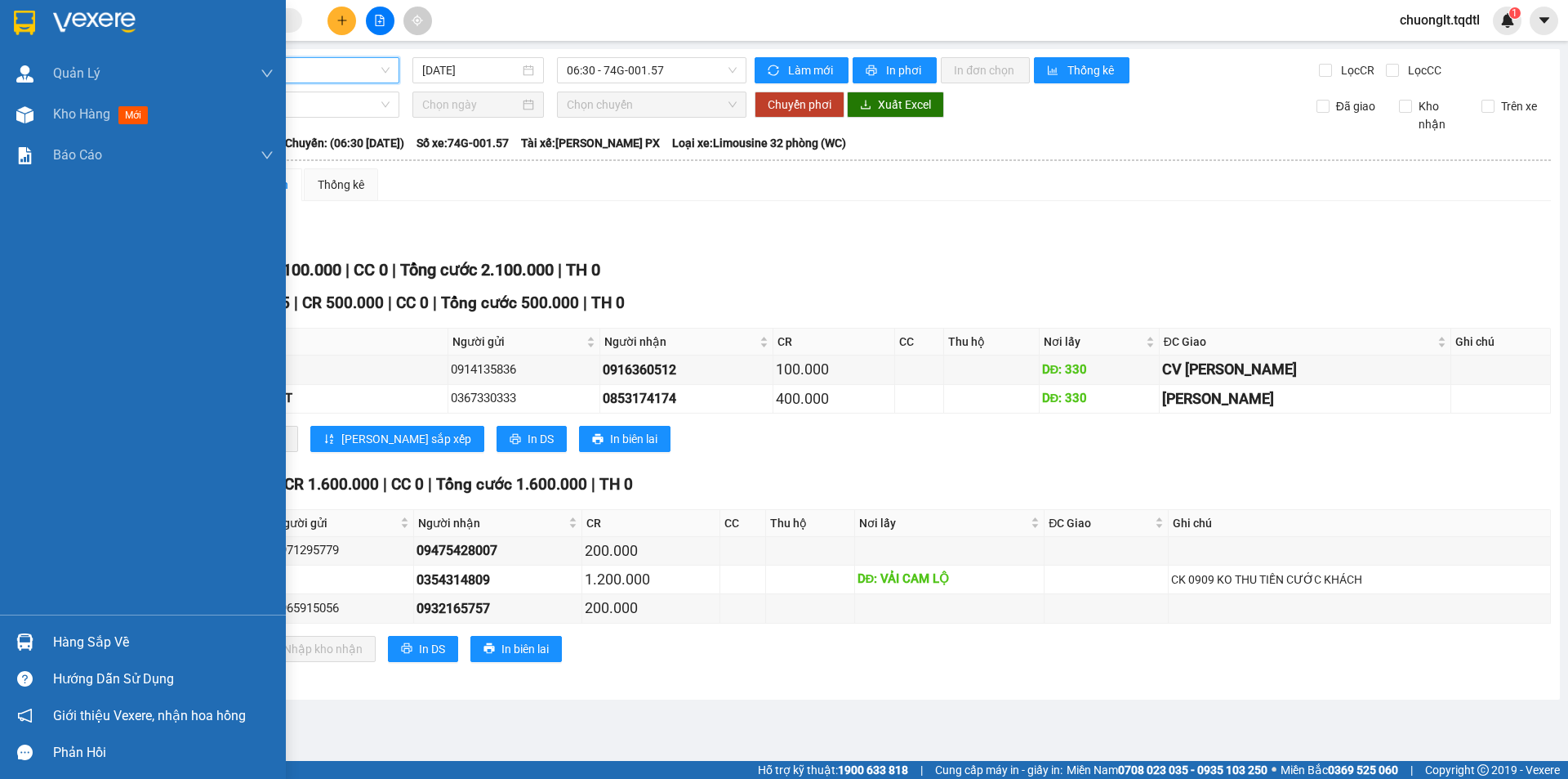
click at [103, 631] on div "Hàng sắp về" at bounding box center [163, 641] width 220 height 25
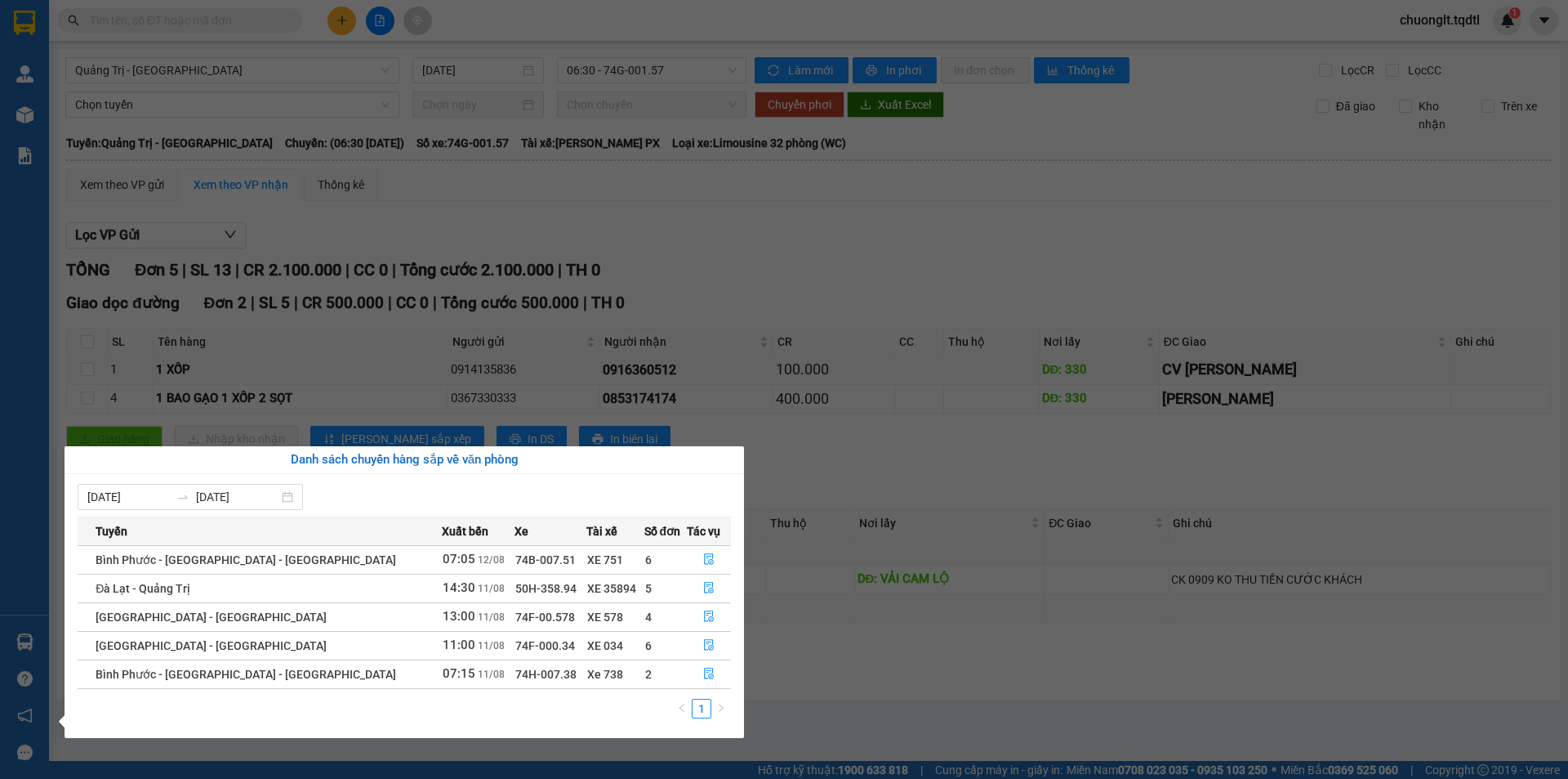
click at [841, 653] on section "Kết quả tìm kiếm ( 0 ) Bộ lọc No Data chuonglt.tqdtl 1 Quản [PERSON_NAME] lý kh…" at bounding box center [784, 389] width 1568 height 779
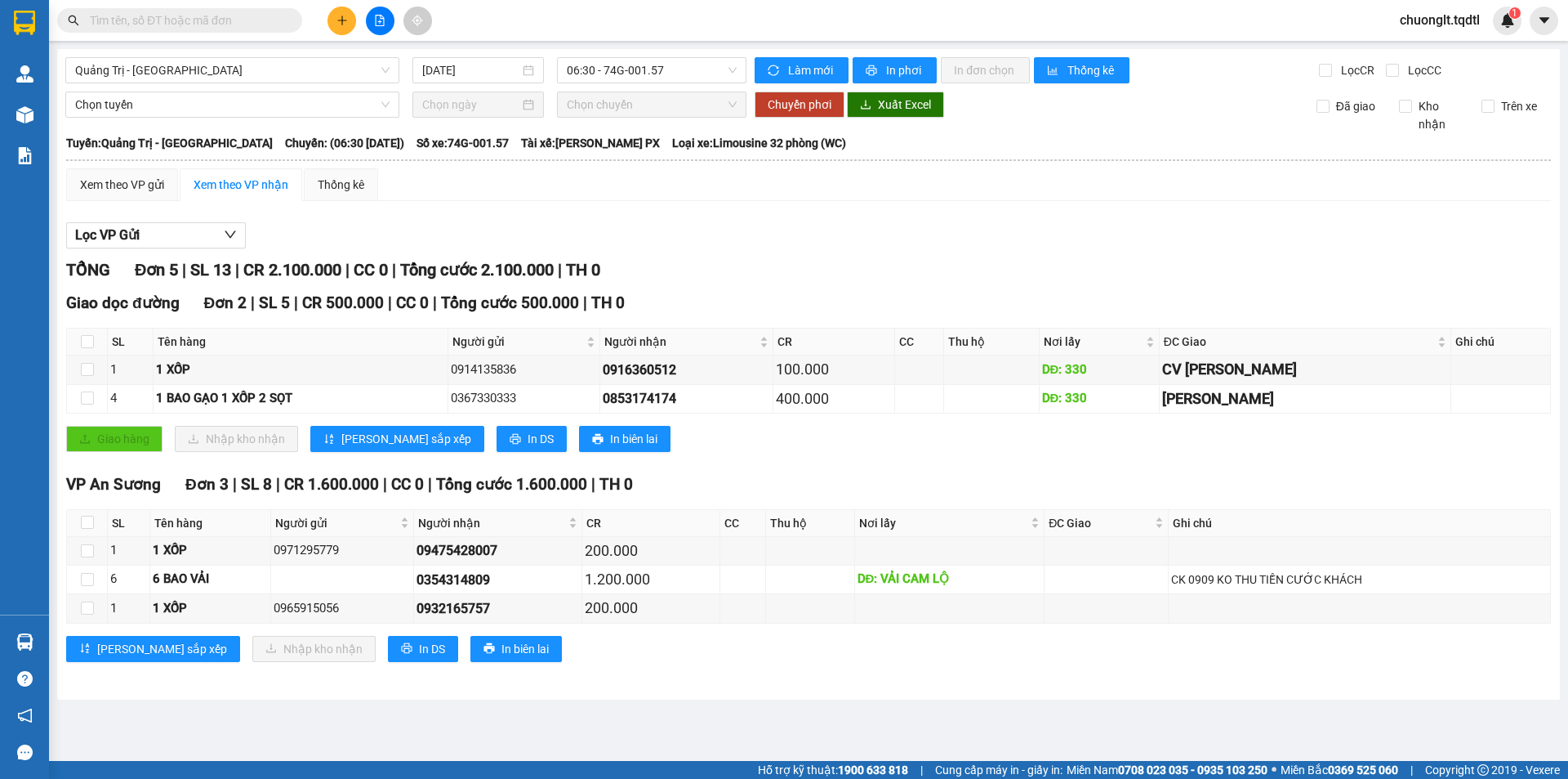
click at [453, 729] on main "Quảng Trị - [GEOGRAPHIC_DATA] [DATE] 06:30 - 74G-001.57 Làm mới In phơi In đơn …" at bounding box center [784, 380] width 1568 height 761
click at [875, 62] on button "In phơi" at bounding box center [894, 70] width 84 height 26
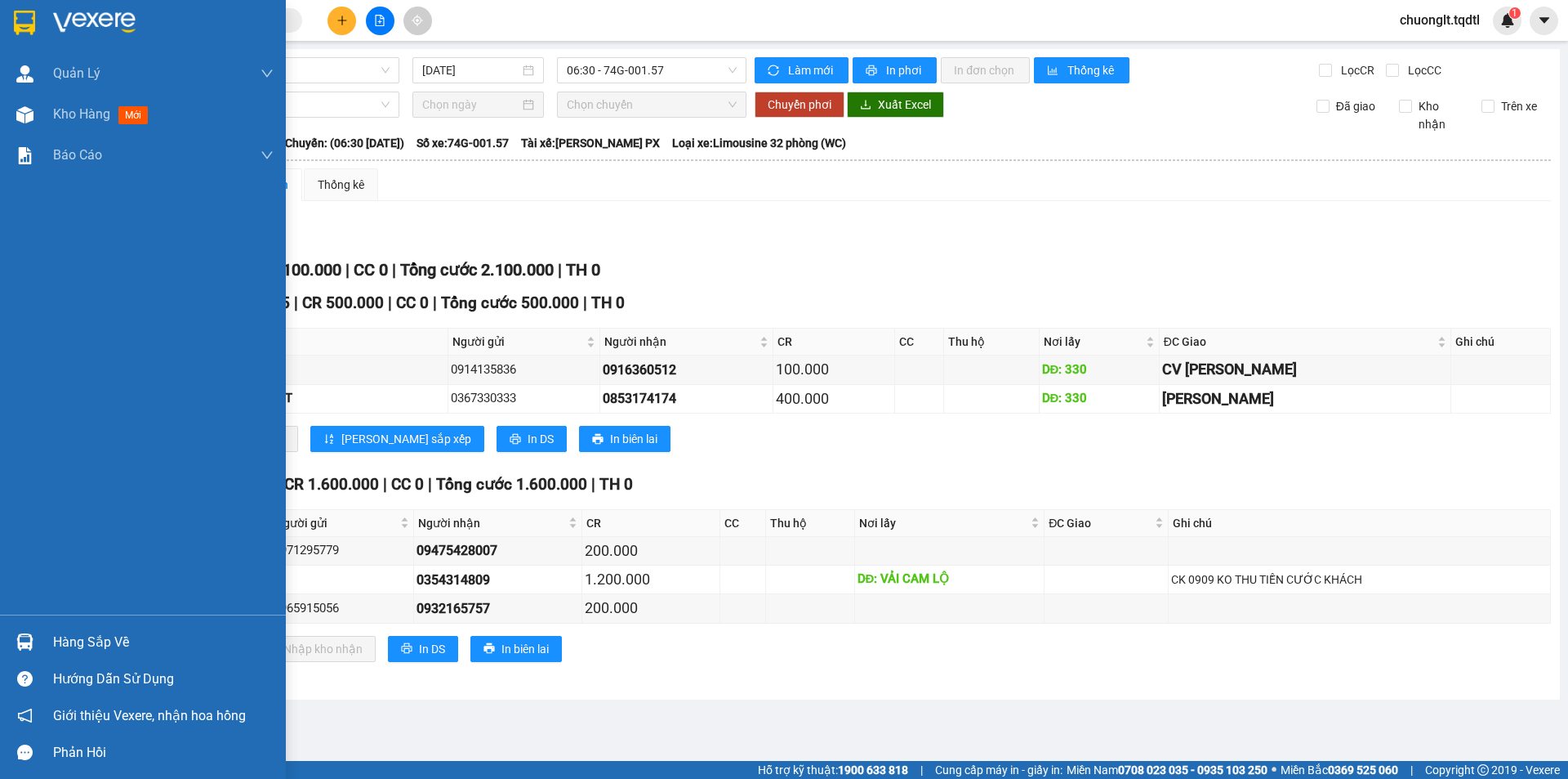
click at [85, 638] on div "Hàng sắp về" at bounding box center [163, 641] width 220 height 25
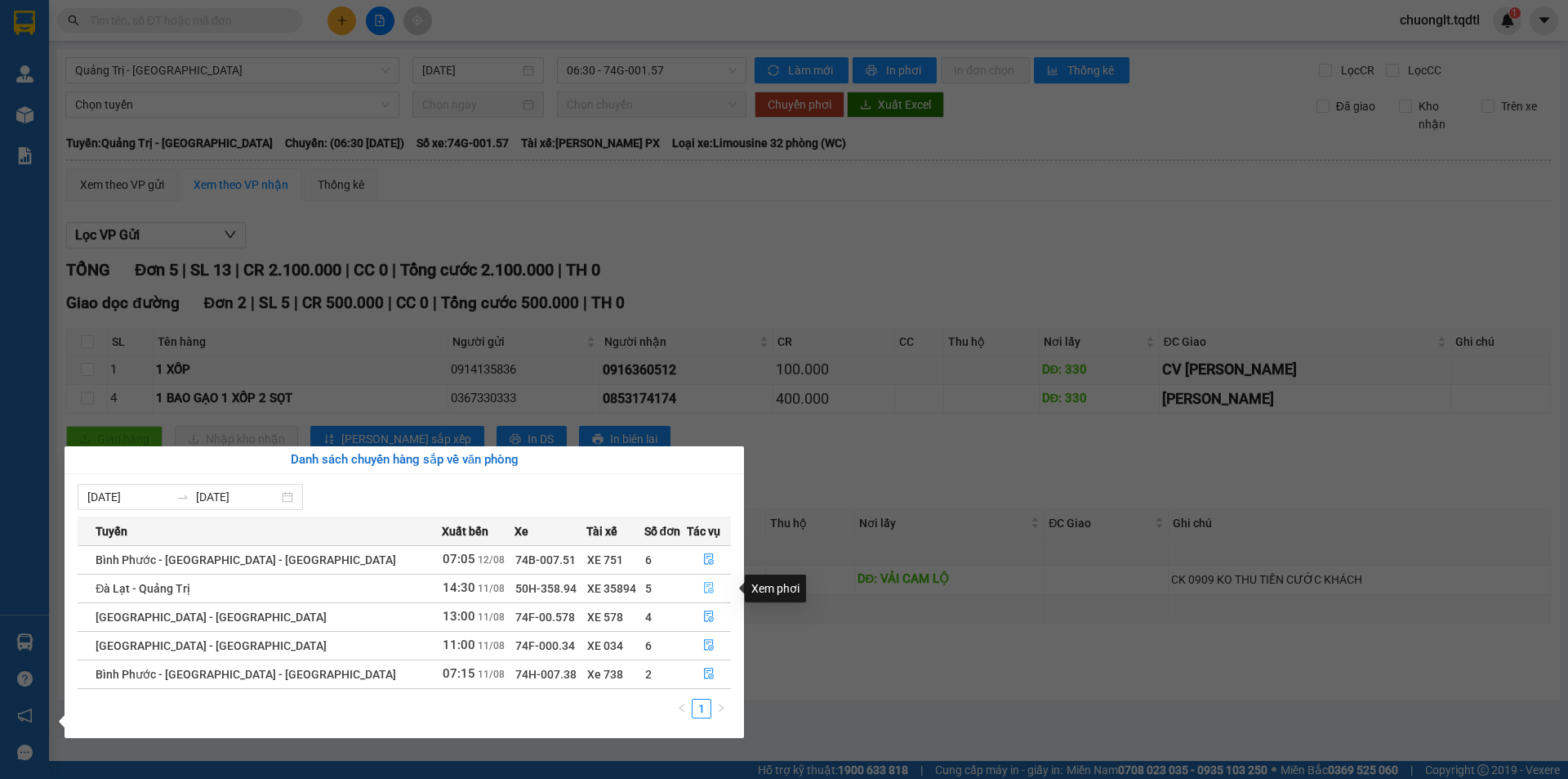
click at [703, 585] on icon "file-done" at bounding box center [708, 588] width 12 height 12
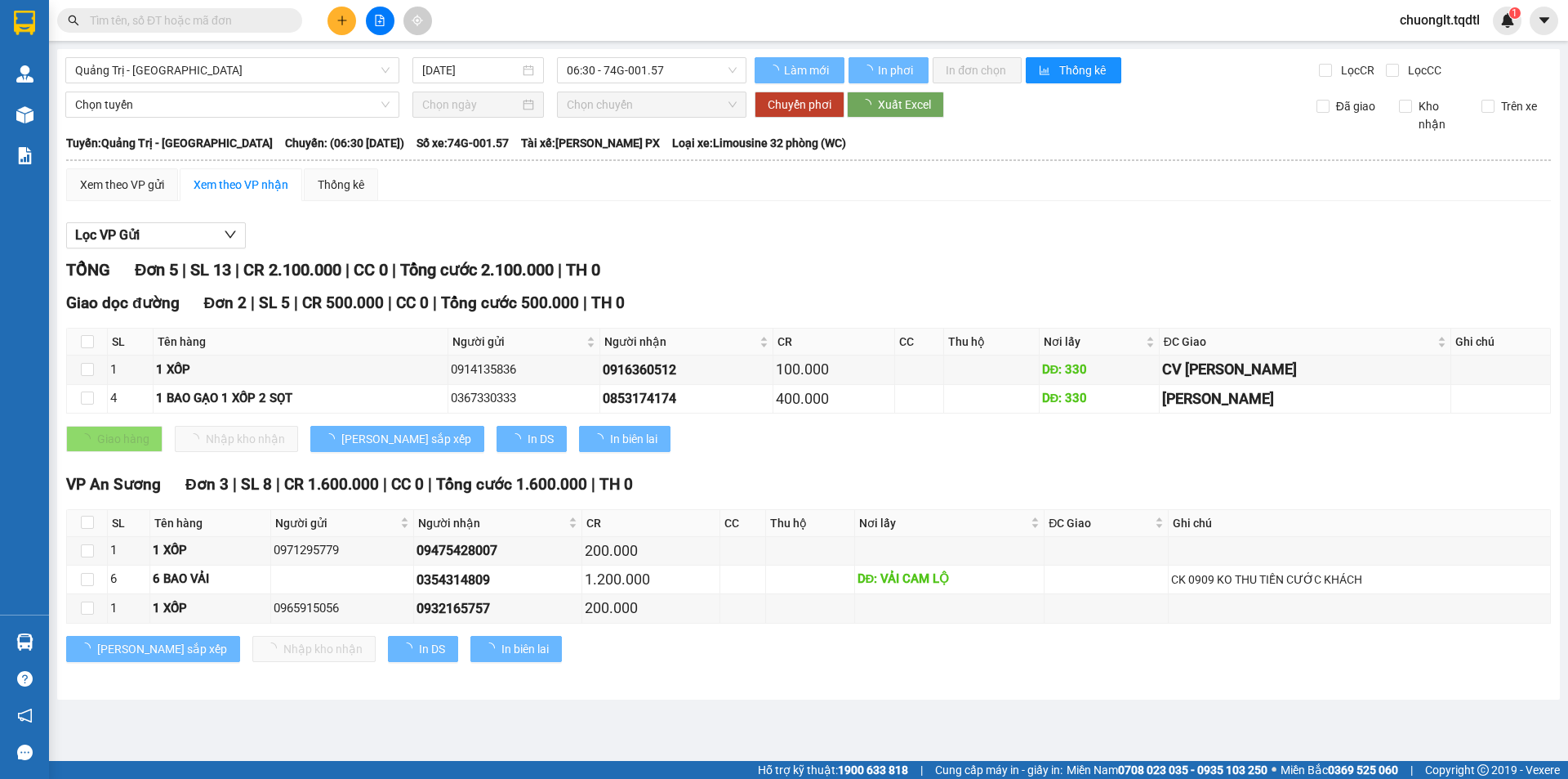
type input "[DATE]"
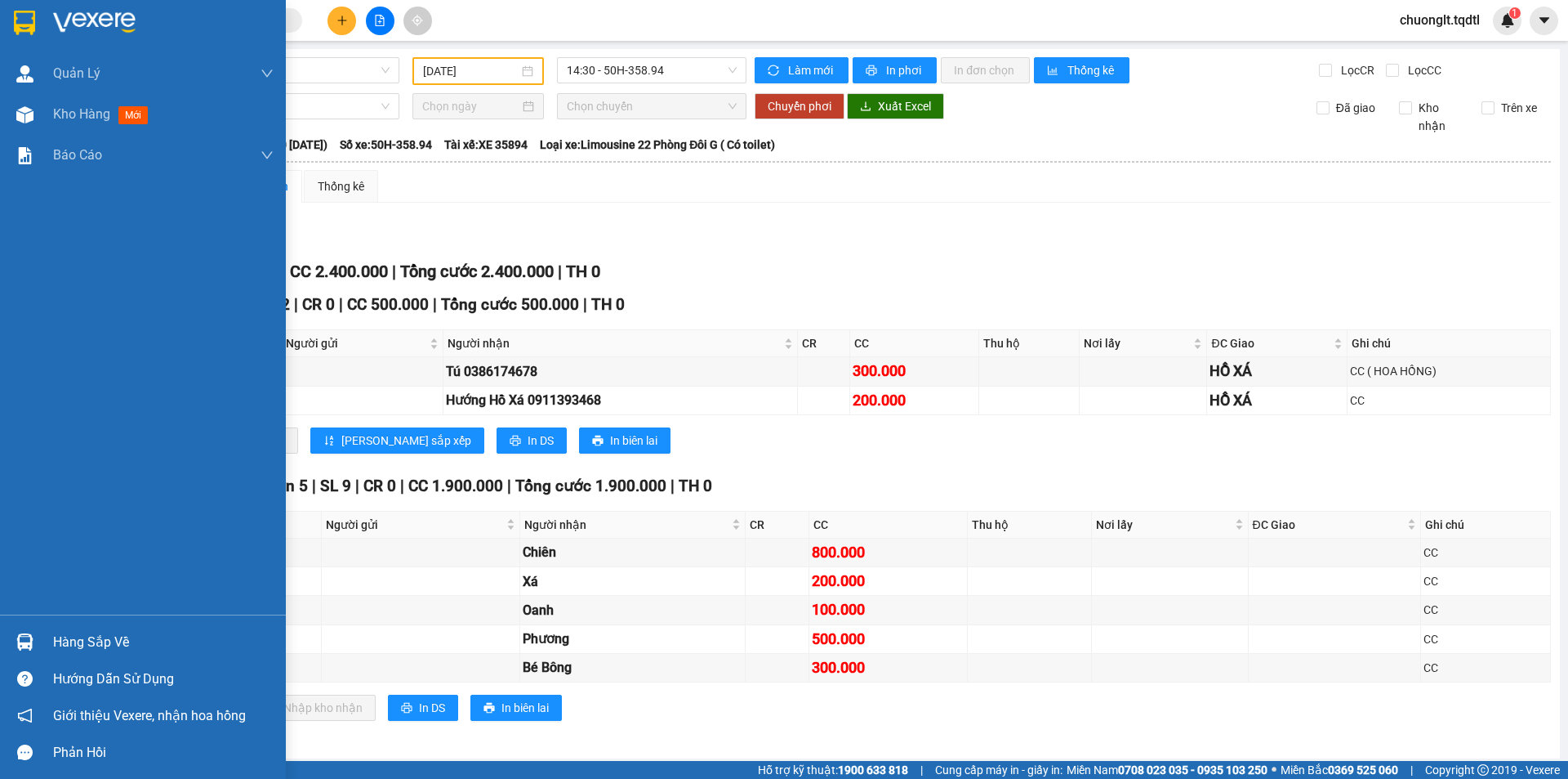
click at [81, 628] on div "Hàng sắp về" at bounding box center [143, 641] width 286 height 36
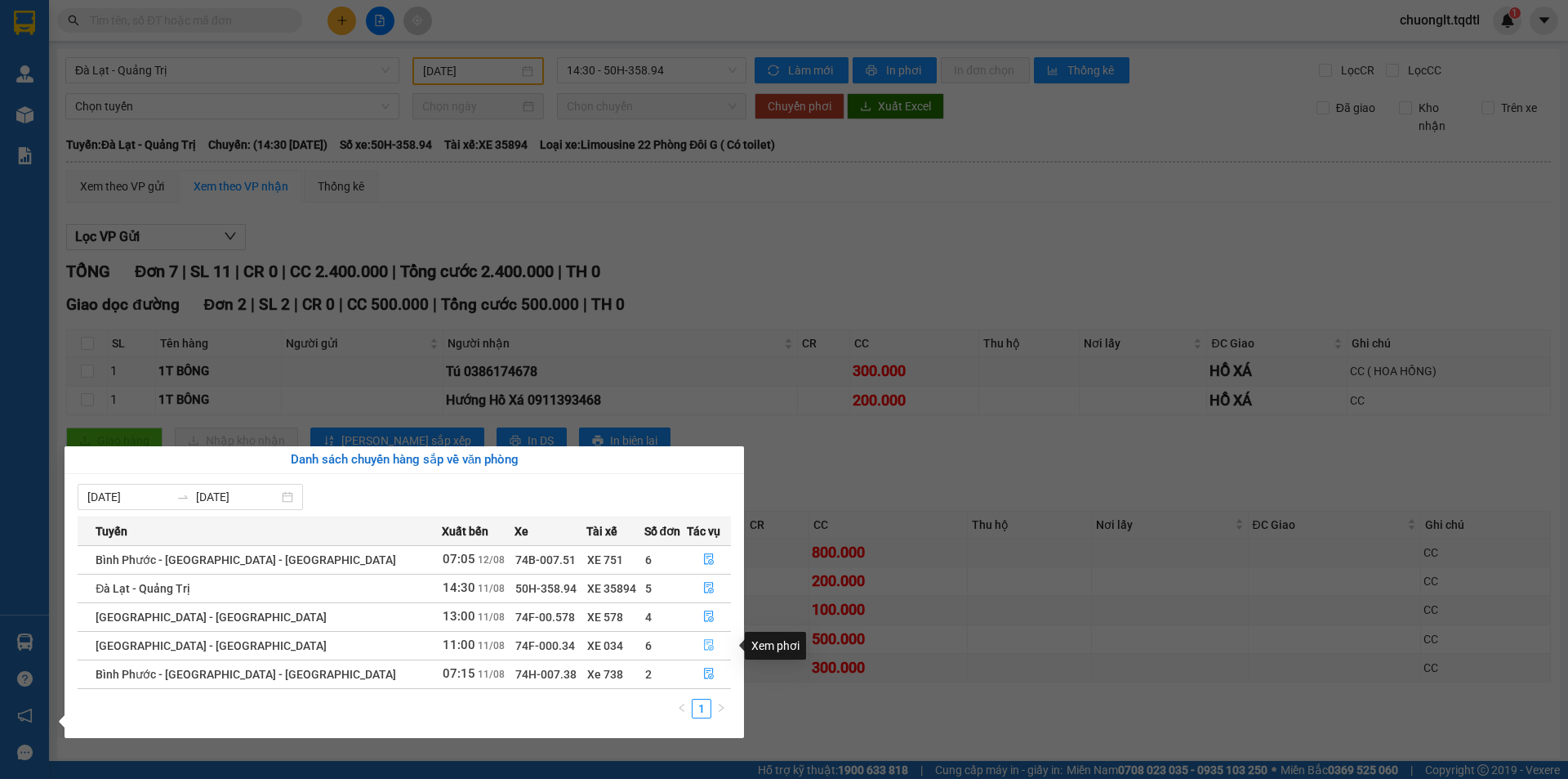
click at [703, 645] on icon "file-done" at bounding box center [708, 644] width 12 height 12
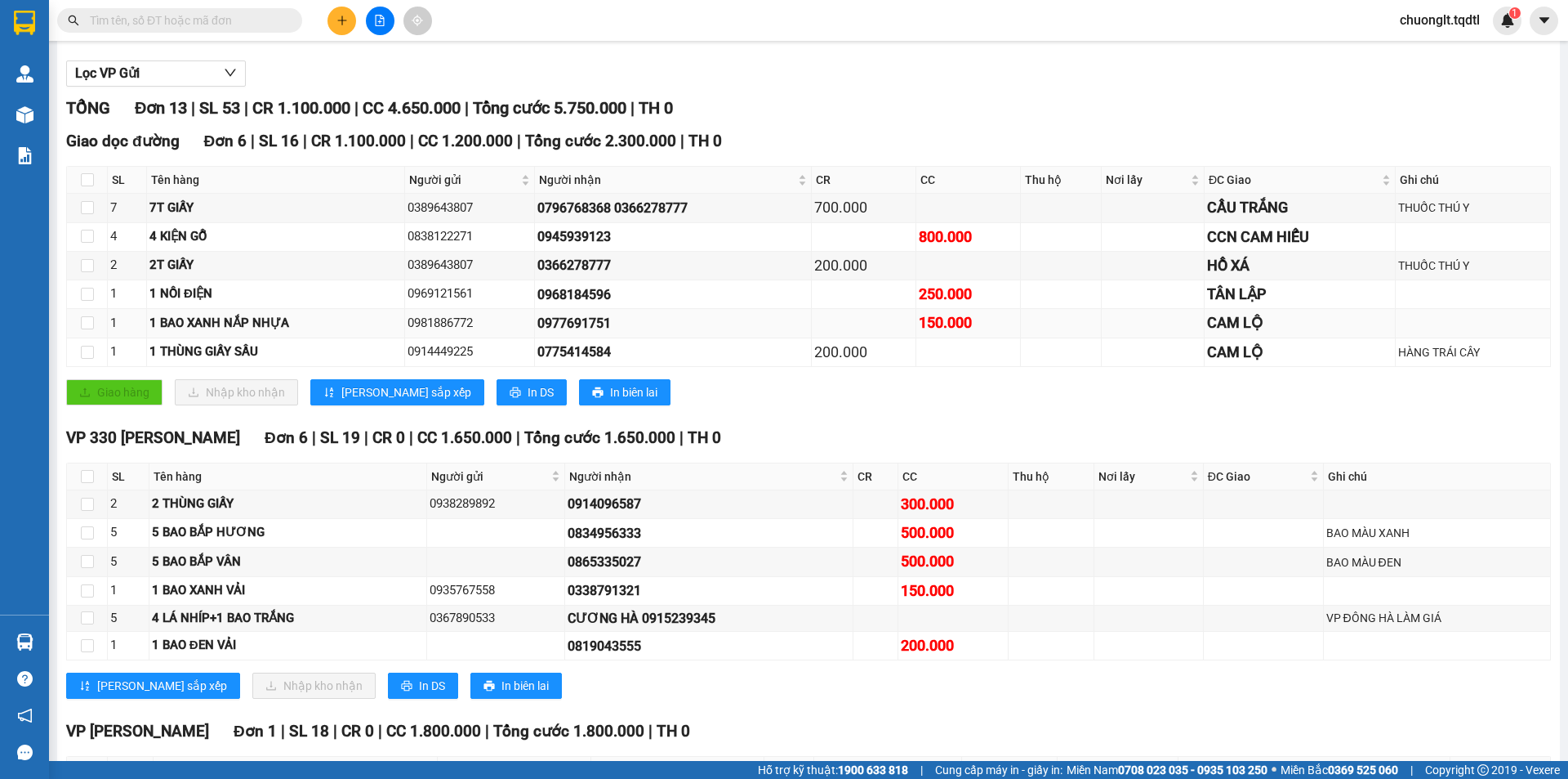
scroll to position [245, 0]
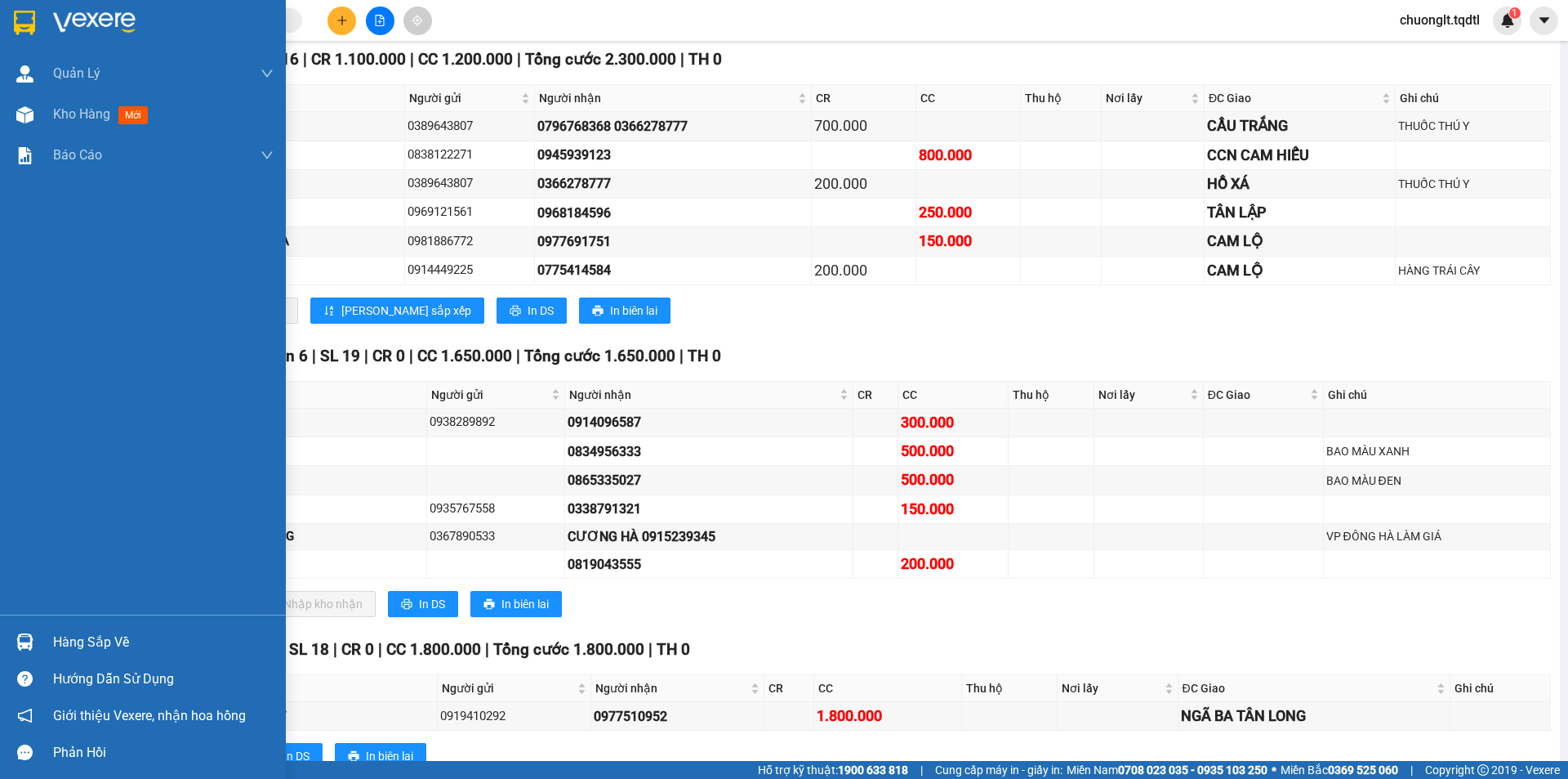
click at [76, 637] on div "Hàng sắp về" at bounding box center [163, 641] width 220 height 25
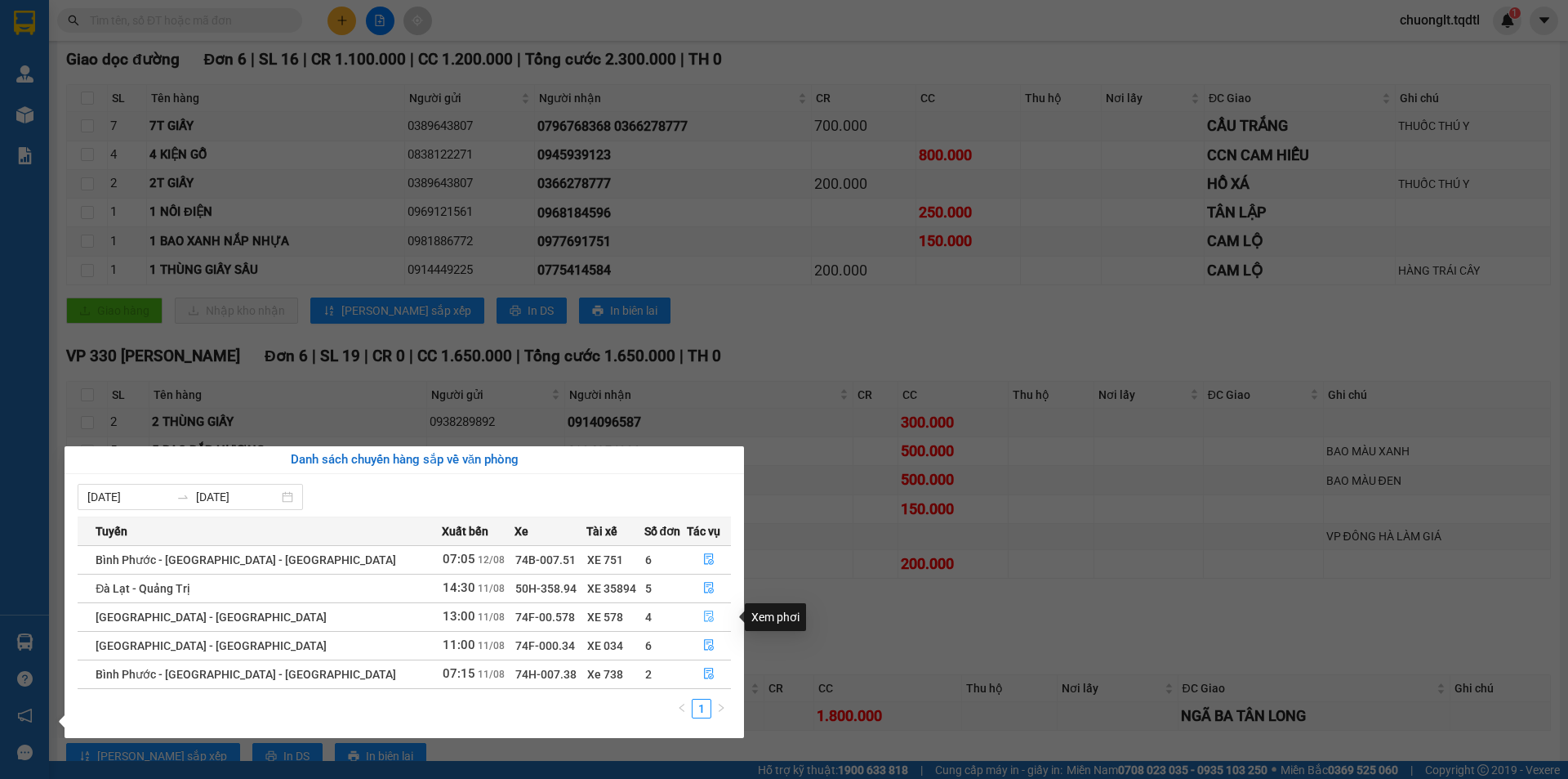
click at [703, 616] on icon "file-done" at bounding box center [708, 616] width 12 height 12
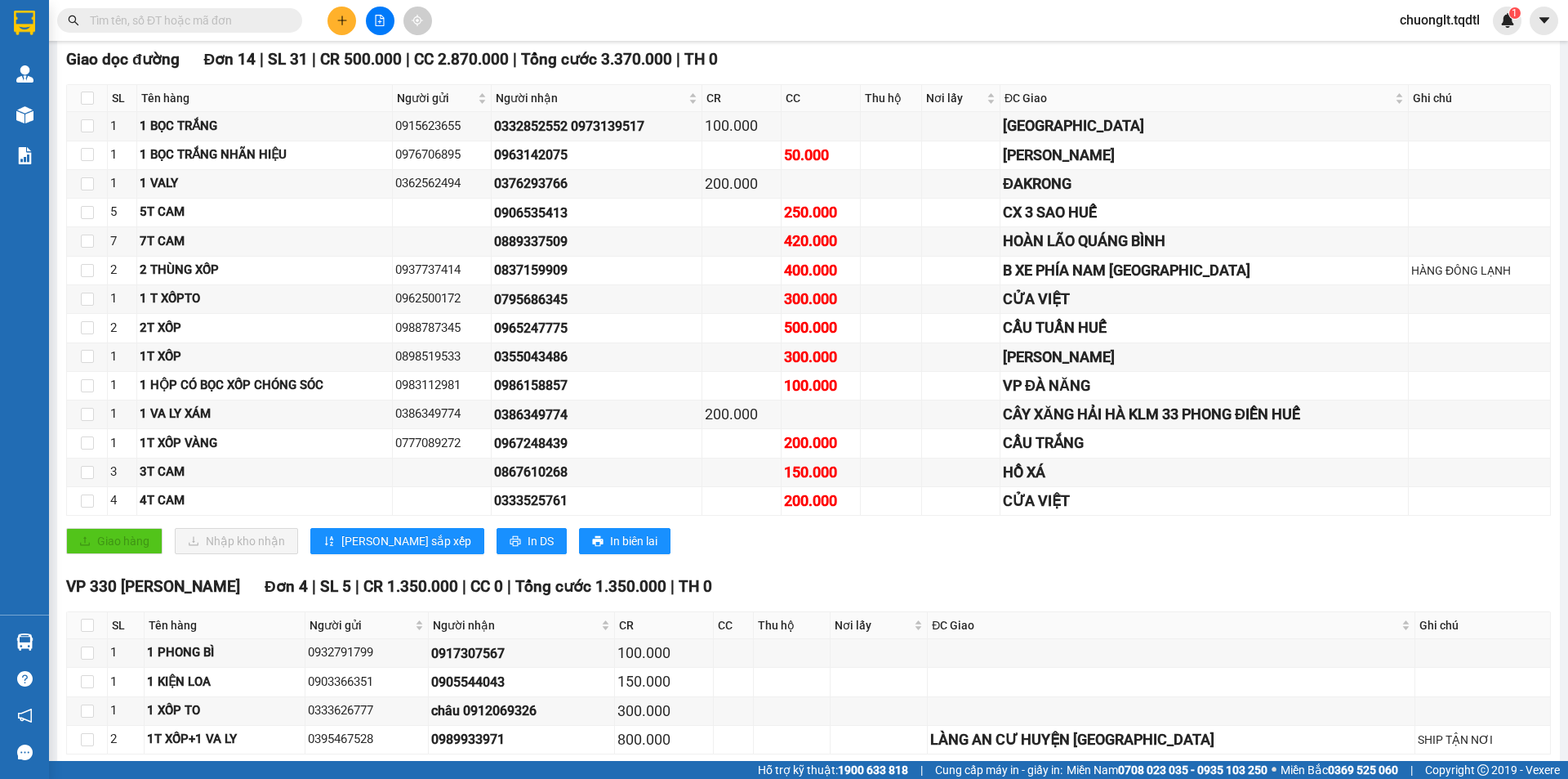
scroll to position [323, 0]
